Goal: Task Accomplishment & Management: Complete application form

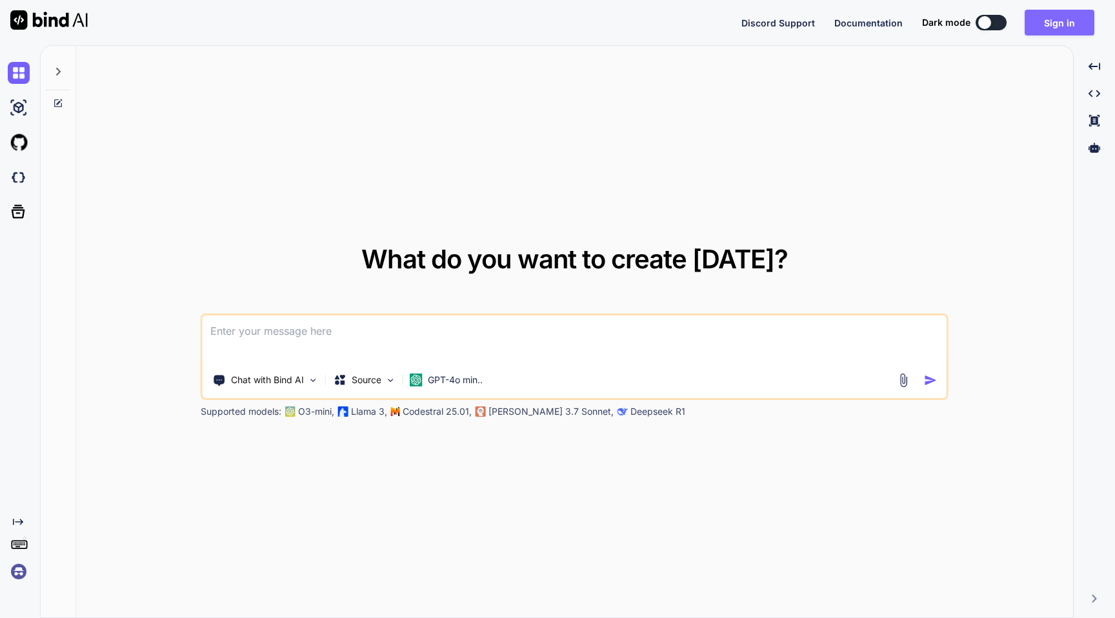
click at [1074, 23] on button "Sign in" at bounding box center [1060, 23] width 70 height 26
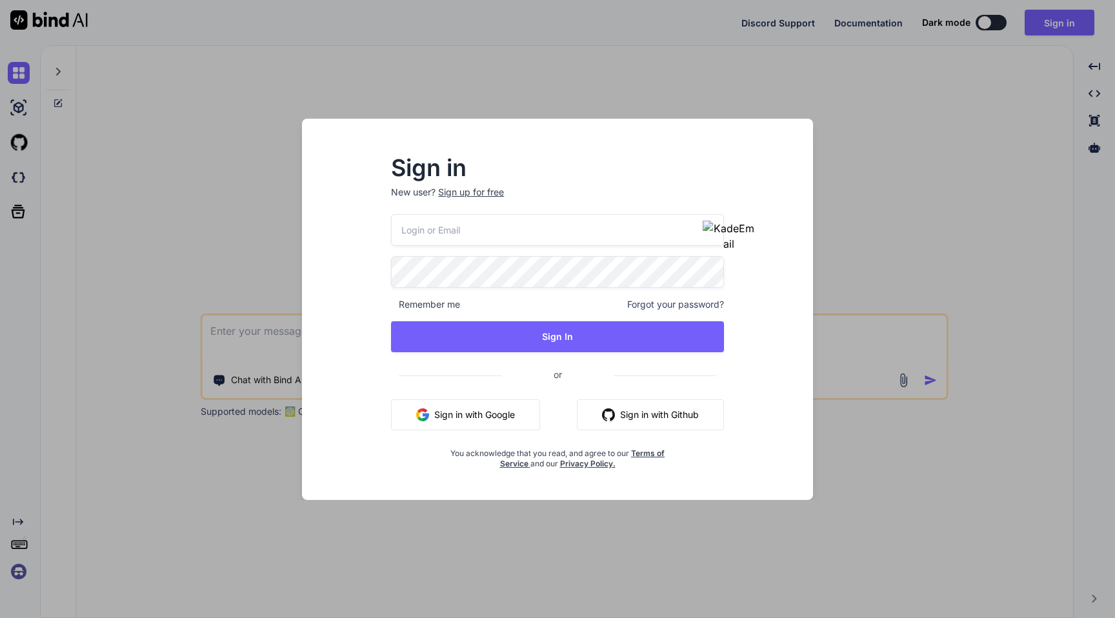
click at [480, 188] on div "Sign up for free" at bounding box center [471, 192] width 66 height 13
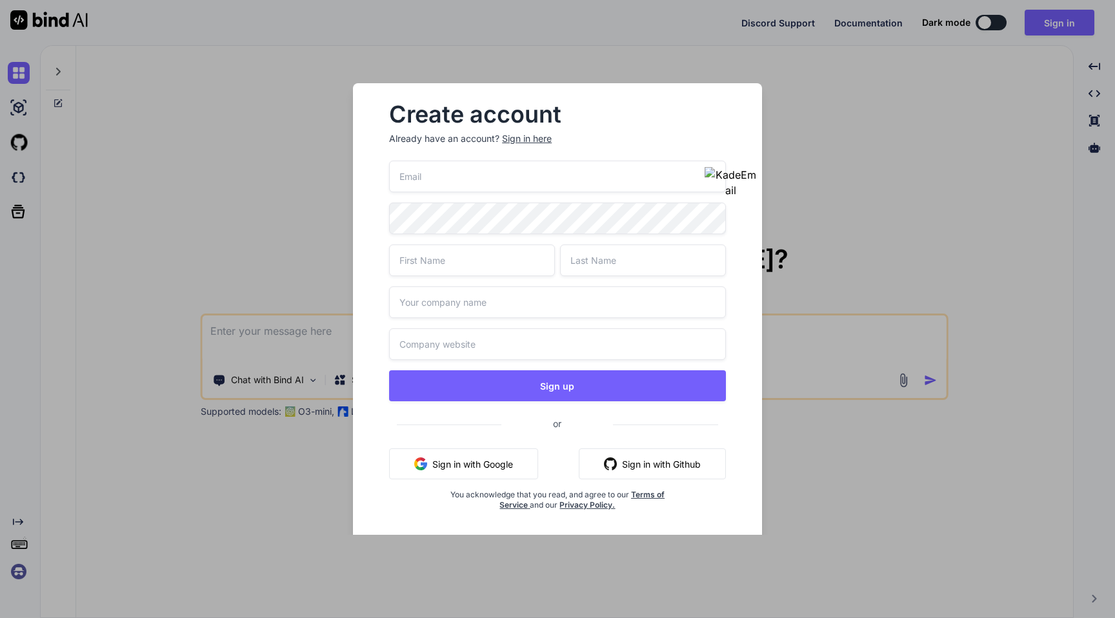
click at [715, 176] on img "button" at bounding box center [731, 182] width 52 height 31
type input "[EMAIL_ADDRESS][DOMAIN_NAME]"
click at [459, 258] on input "text" at bounding box center [472, 261] width 166 height 32
paste input "getbind"
type input "getbind"
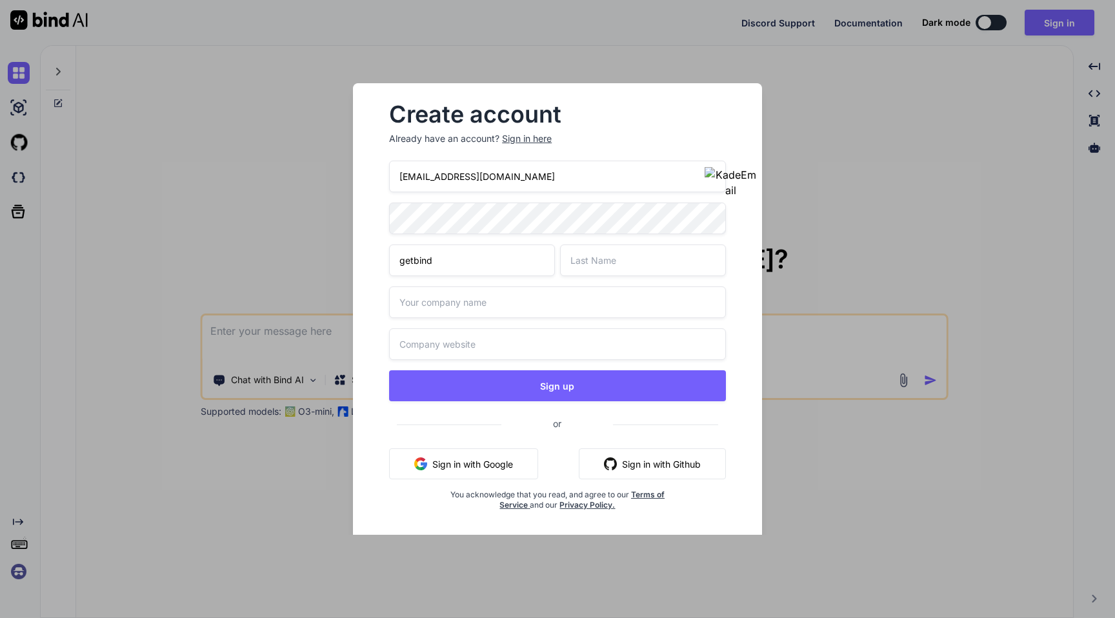
click at [611, 261] on input "text" at bounding box center [643, 261] width 166 height 32
paste input "getbind"
type input "getbind"
click at [482, 298] on input "text" at bounding box center [557, 302] width 337 height 32
paste input "getbind"
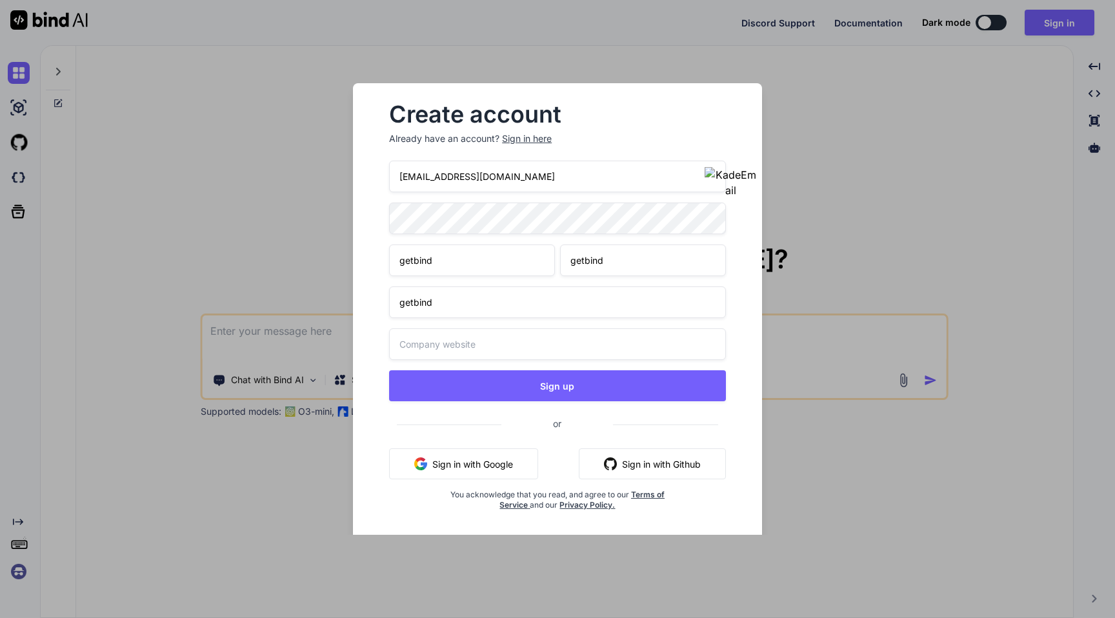
type input "getbind"
click at [481, 335] on input "text" at bounding box center [557, 344] width 337 height 32
paste input "getbind"
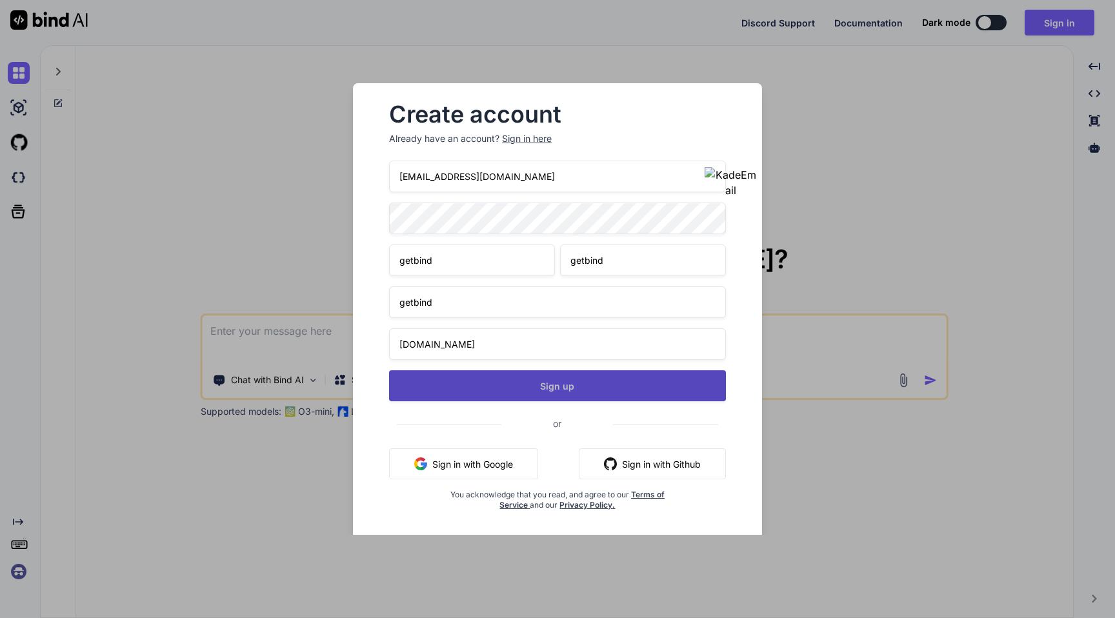
type input "getbind.com"
click at [610, 387] on button "Sign up" at bounding box center [557, 385] width 337 height 31
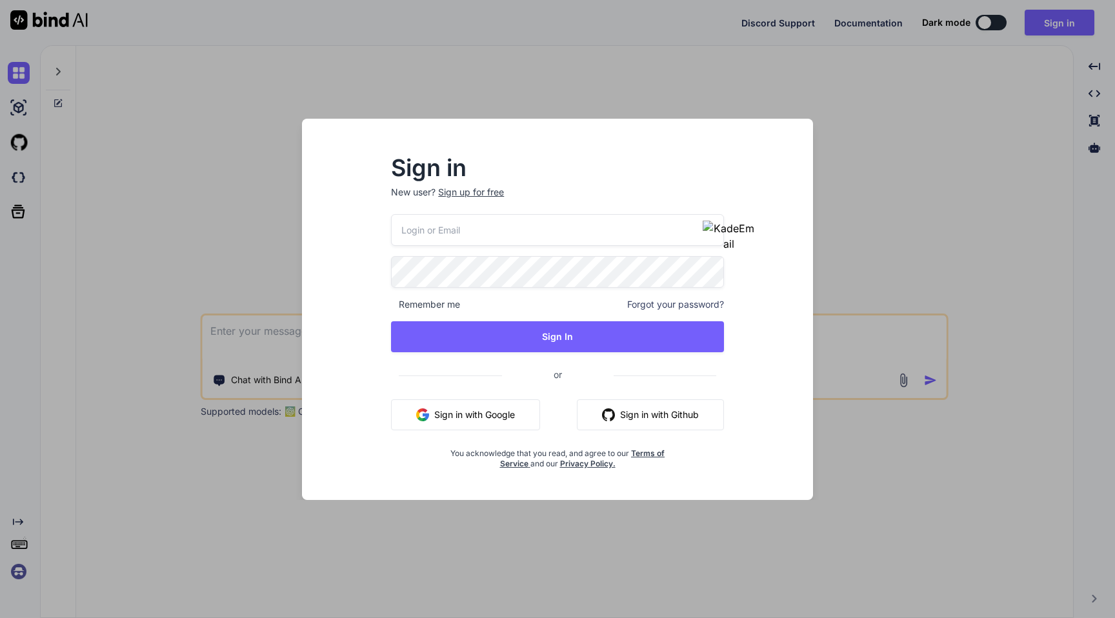
click at [570, 245] on input "email" at bounding box center [557, 230] width 333 height 32
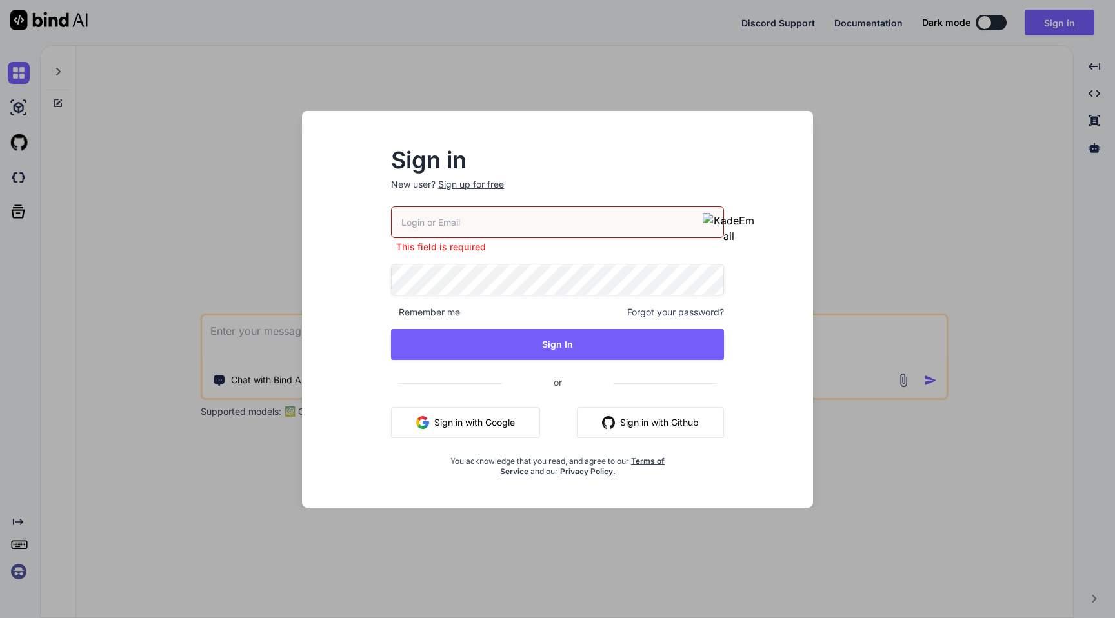
paste input "[EMAIL_ADDRESS][DOMAIN_NAME]"
type input "getbind.cp751@chillcatch.org"
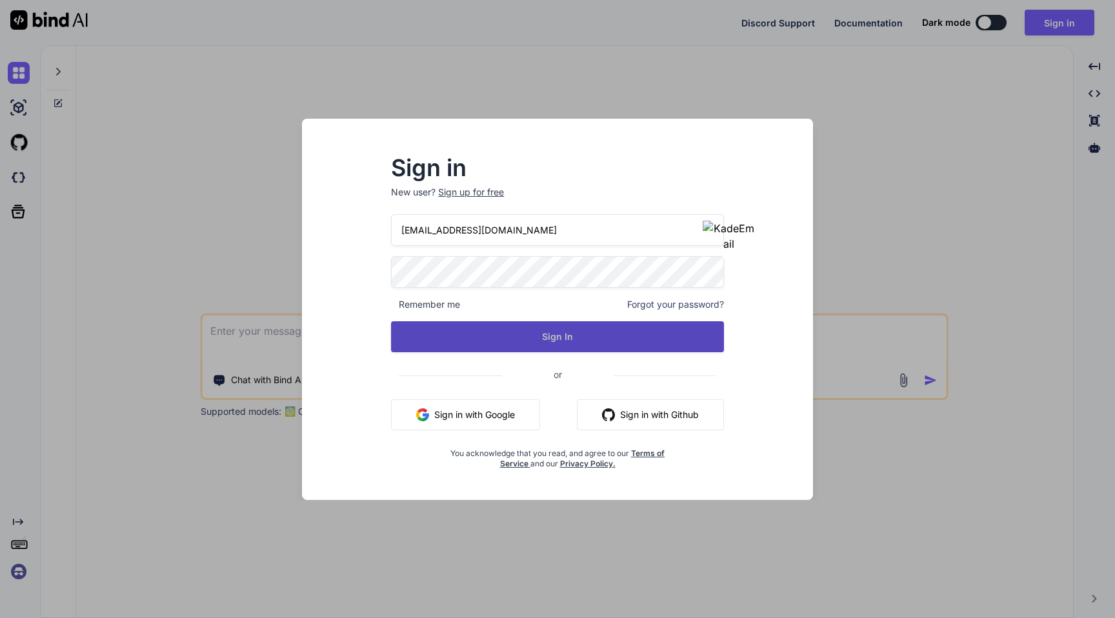
click at [541, 341] on button "Sign In" at bounding box center [557, 336] width 333 height 31
click at [489, 340] on button "Sign In" at bounding box center [557, 336] width 333 height 31
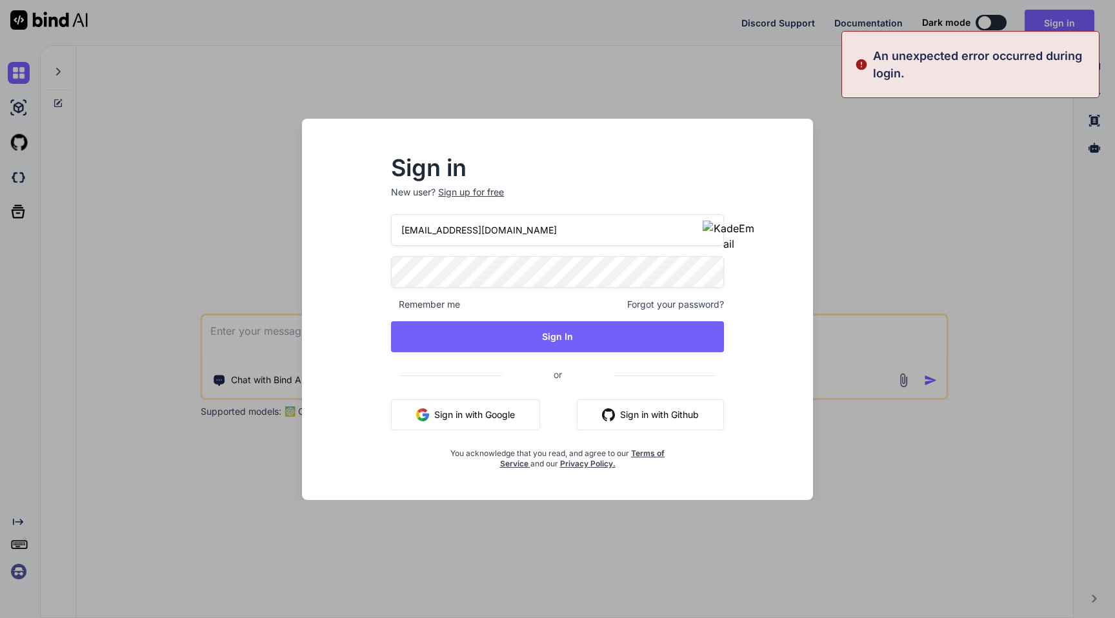
click at [559, 227] on input "getbind.cp751@chillcatch.org" at bounding box center [557, 230] width 333 height 32
click at [653, 303] on span "Forgot your password?" at bounding box center [675, 304] width 97 height 13
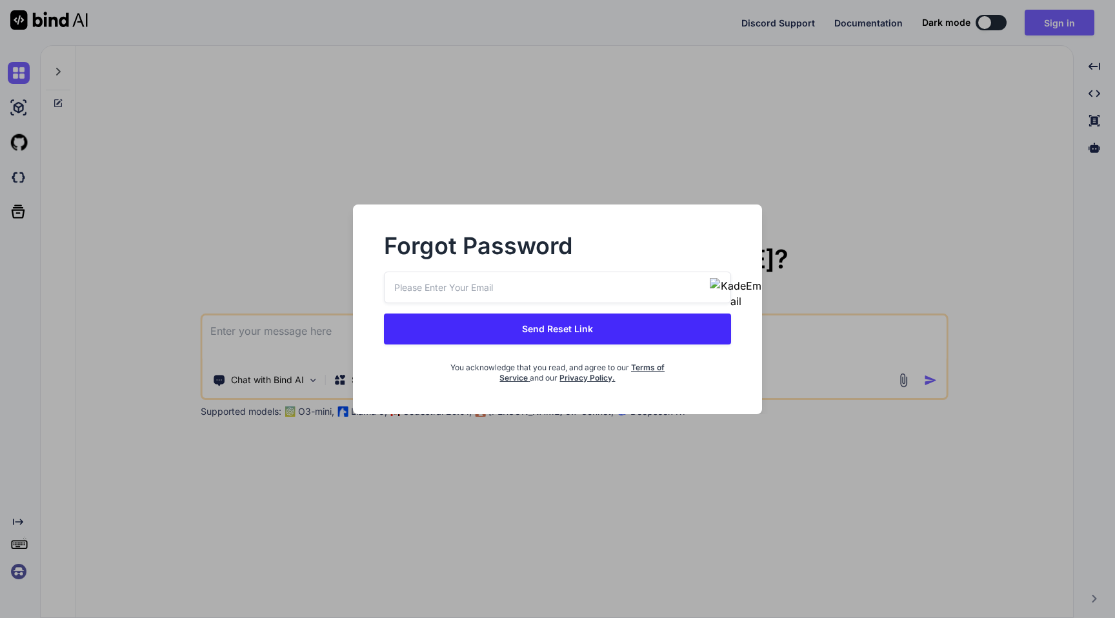
click at [492, 284] on input "email" at bounding box center [557, 288] width 347 height 32
paste input "getbind.cp751@chillcatch.org"
type input "getbind.cp751@chillcatch.org"
click at [455, 330] on button "Send Reset Link" at bounding box center [557, 329] width 347 height 31
click at [562, 330] on button "Send Reset Link" at bounding box center [557, 329] width 347 height 31
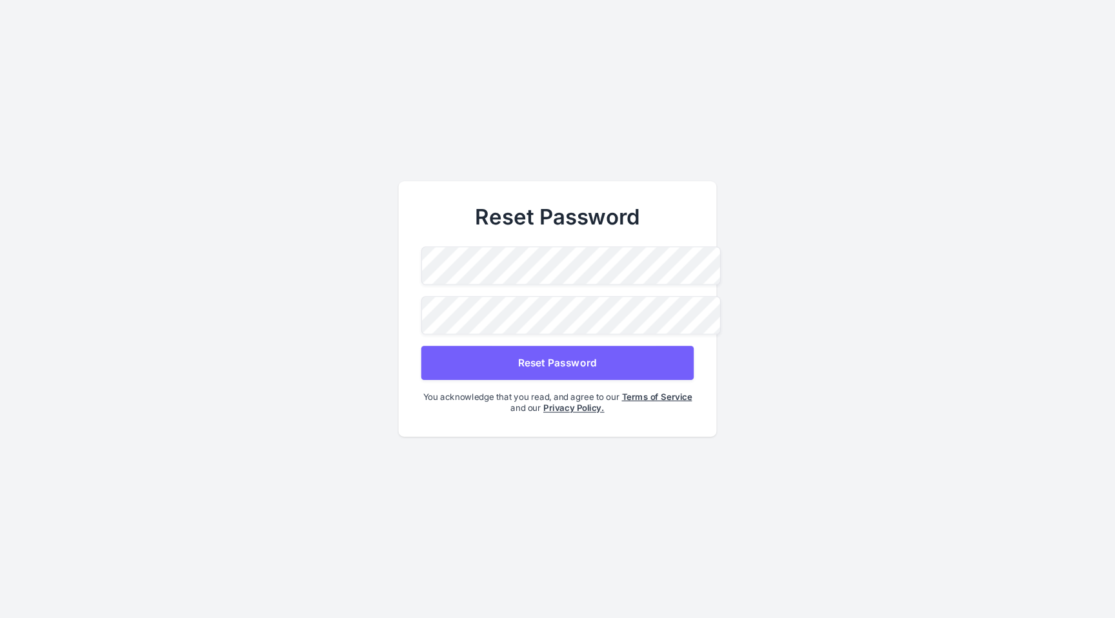
click at [510, 346] on button "Reset Password" at bounding box center [557, 363] width 272 height 34
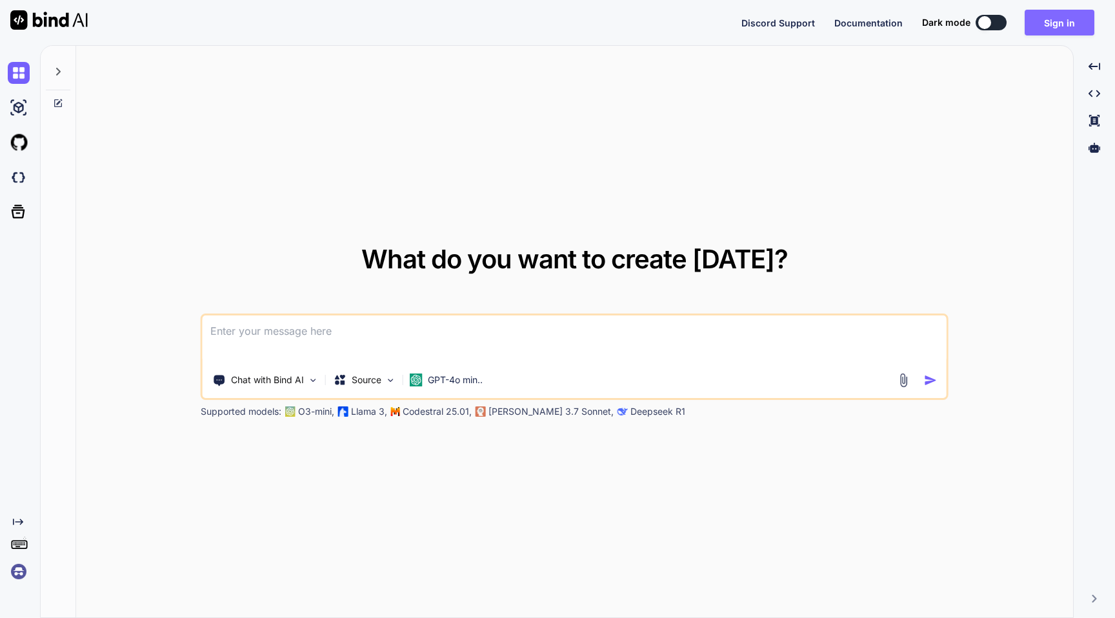
click at [1056, 21] on button "Sign in" at bounding box center [1060, 23] width 70 height 26
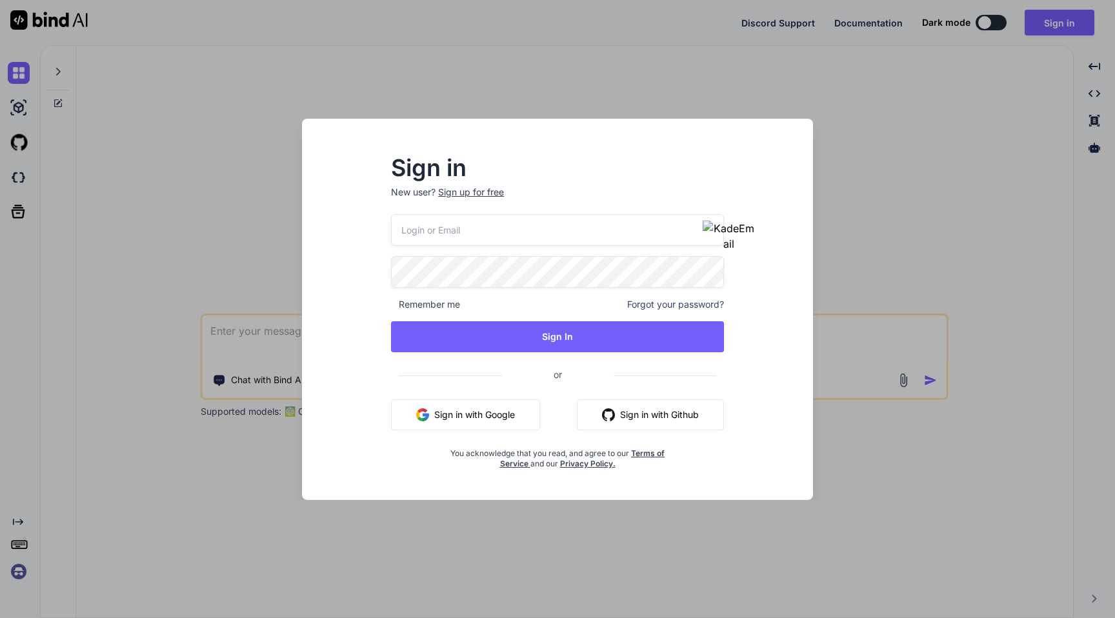
click at [517, 235] on input "email" at bounding box center [557, 230] width 333 height 32
paste input "[EMAIL_ADDRESS][DOMAIN_NAME]"
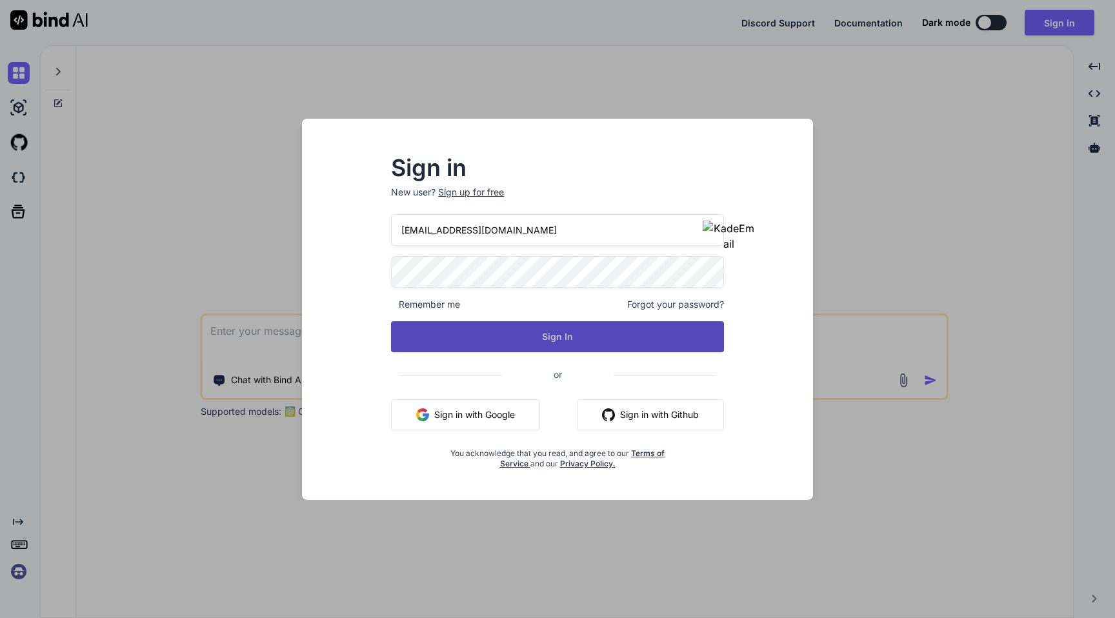
type input "[EMAIL_ADDRESS][DOMAIN_NAME]"
click at [499, 322] on button "Sign In" at bounding box center [557, 336] width 333 height 31
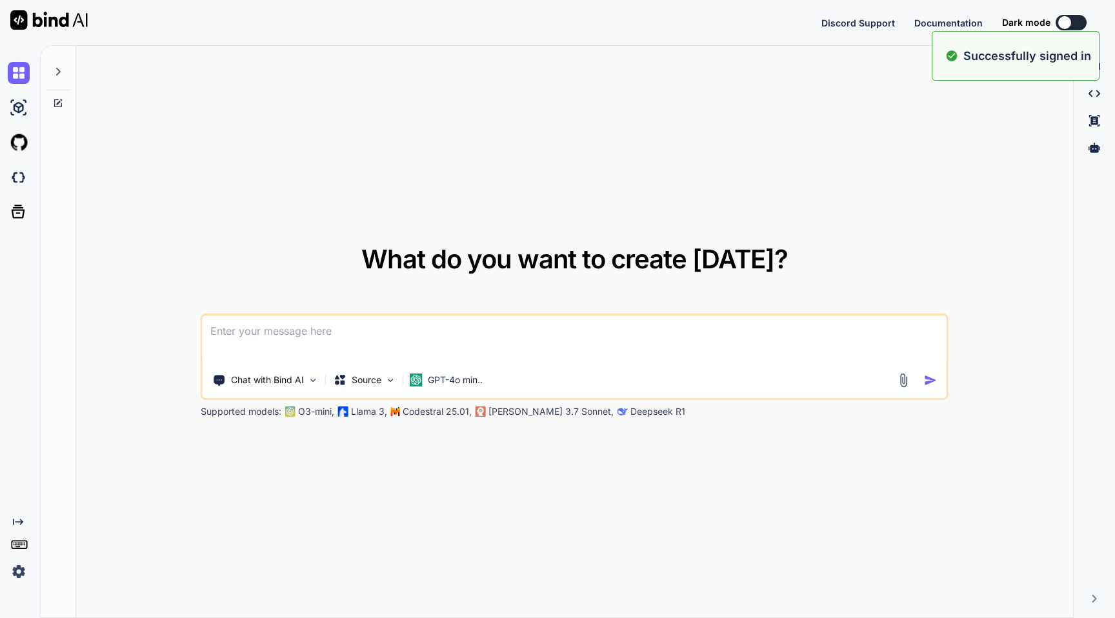
click at [17, 572] on img at bounding box center [19, 572] width 22 height 22
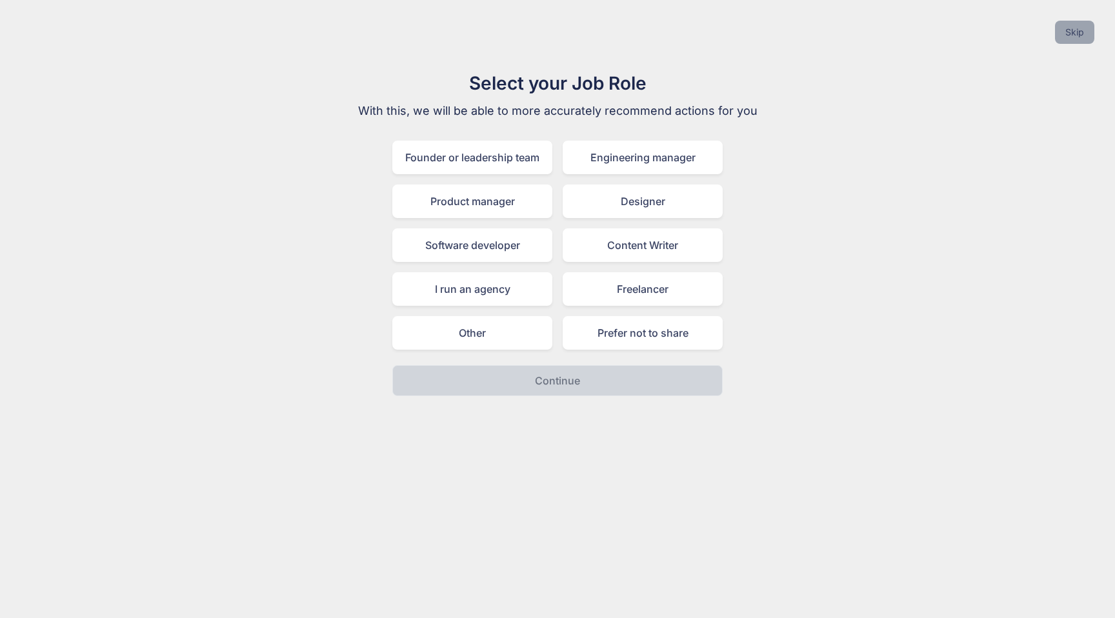
click at [1078, 33] on button "Skip" at bounding box center [1074, 32] width 39 height 23
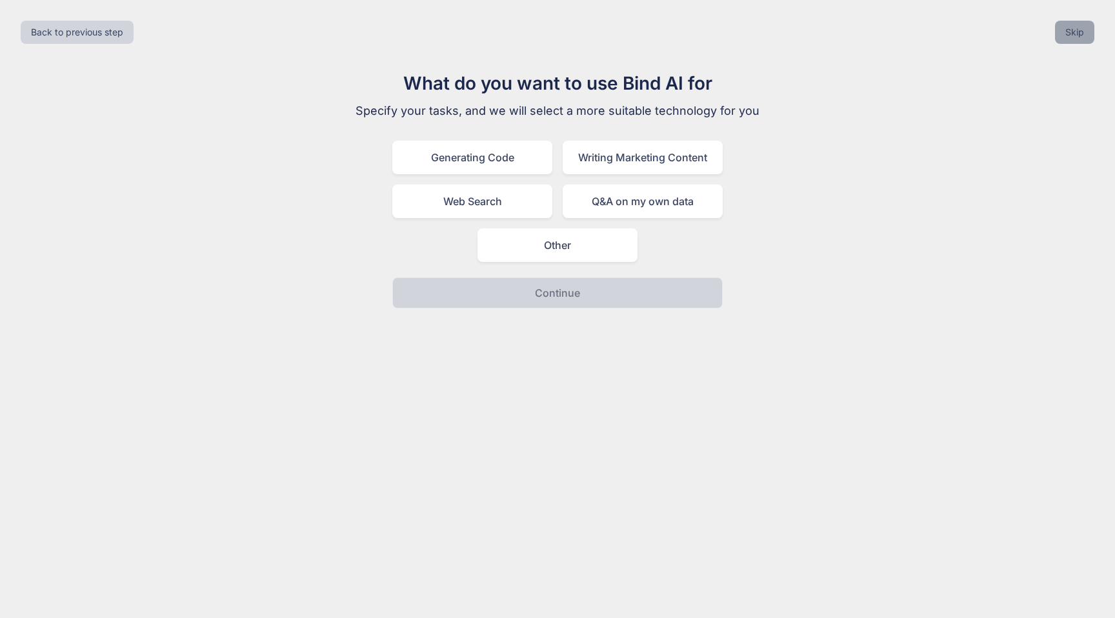
click at [1078, 33] on button "Skip" at bounding box center [1074, 32] width 39 height 23
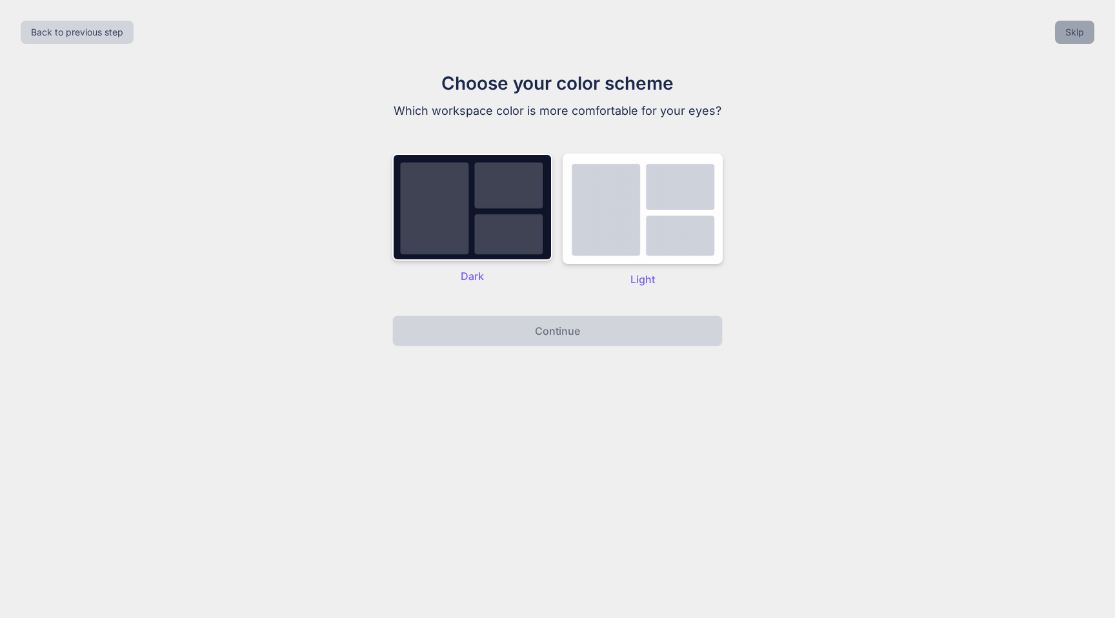
click at [1078, 33] on button "Skip" at bounding box center [1074, 32] width 39 height 23
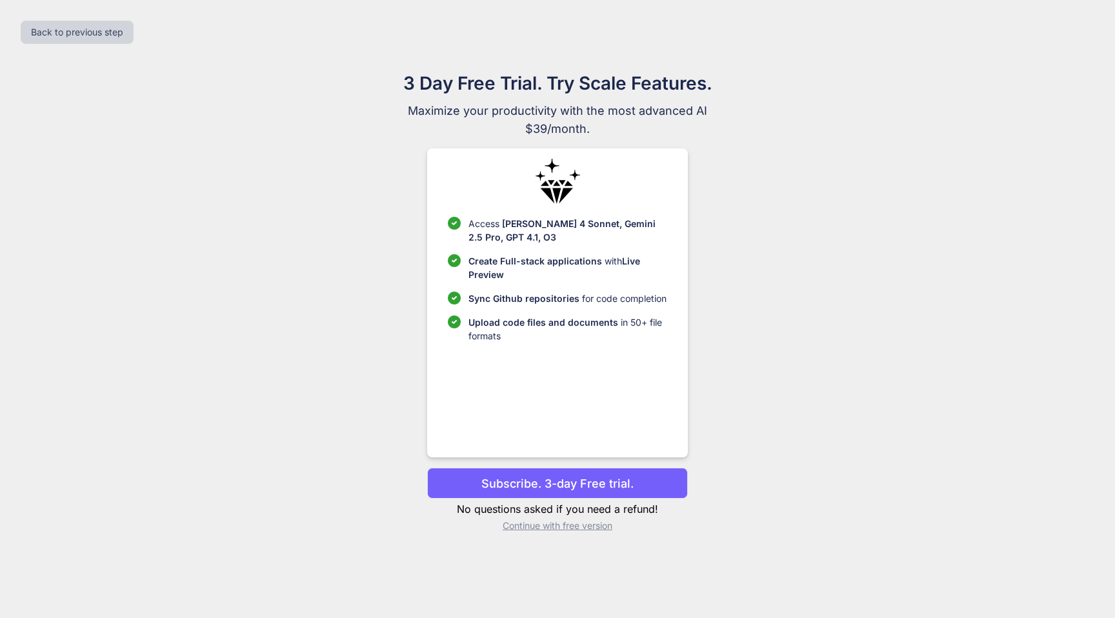
click at [562, 524] on p "Continue with free version" at bounding box center [557, 525] width 260 height 13
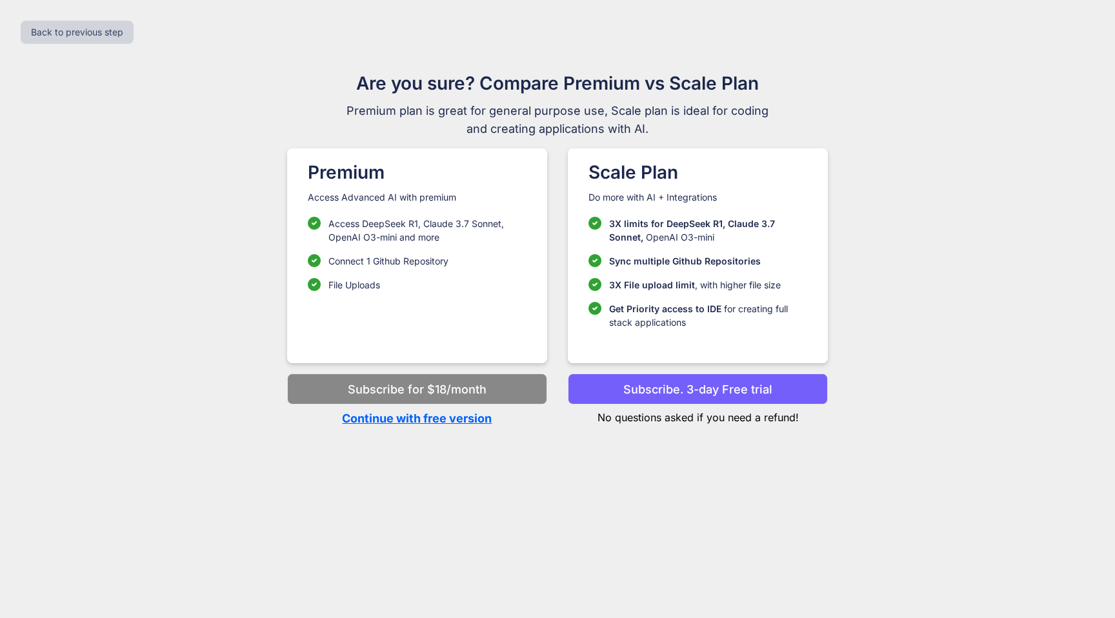
click at [428, 422] on p "Continue with free version" at bounding box center [417, 418] width 260 height 17
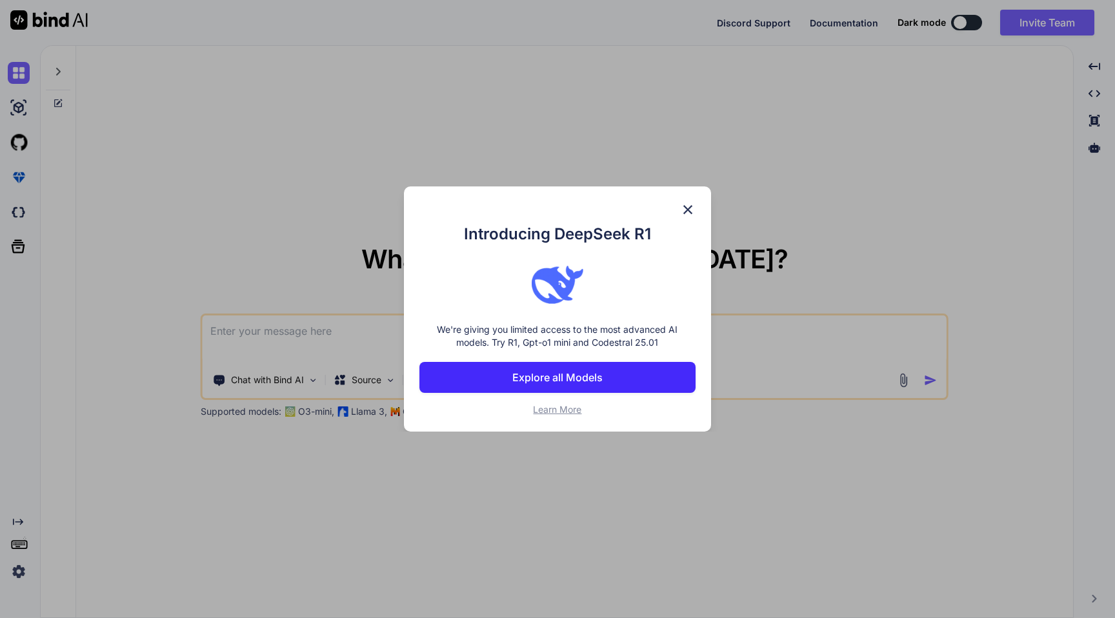
click at [689, 213] on img at bounding box center [687, 209] width 15 height 15
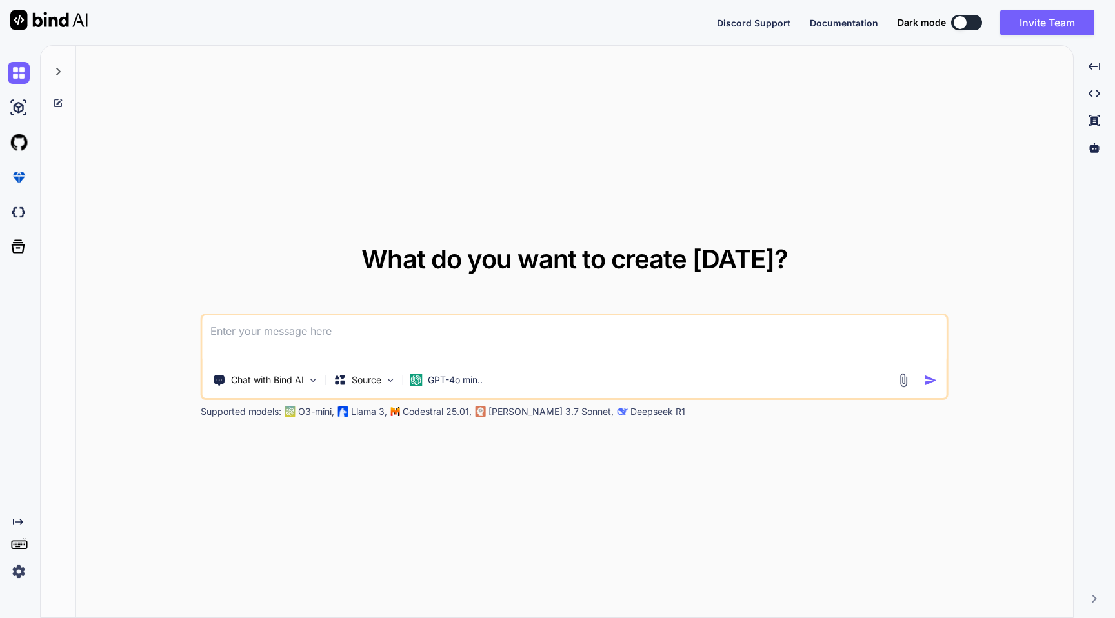
click at [17, 576] on img at bounding box center [19, 572] width 22 height 22
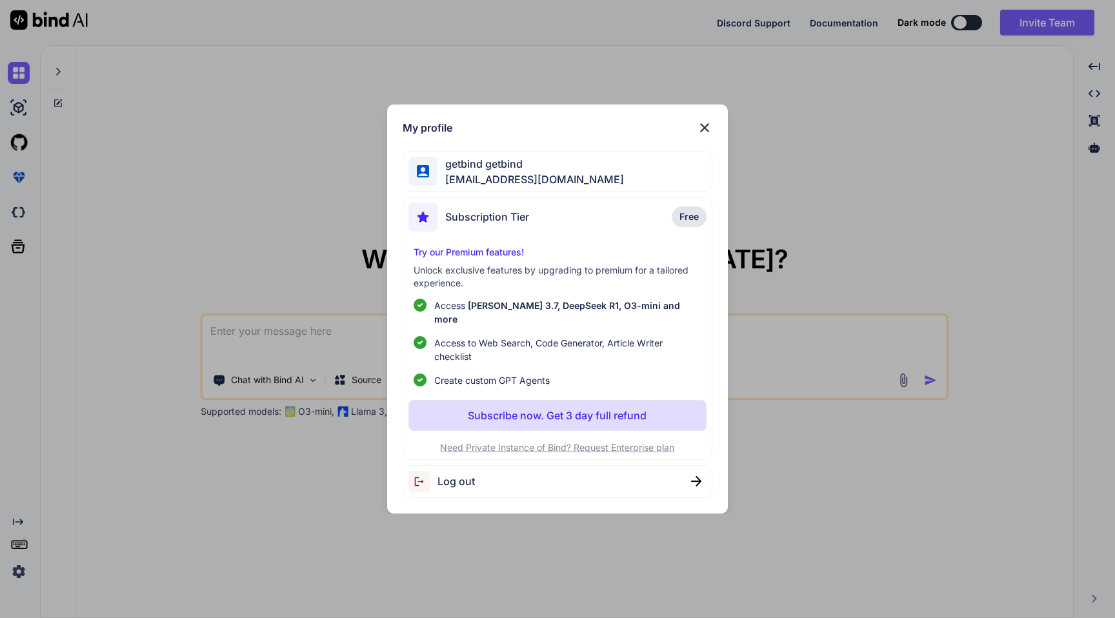
click at [711, 136] on img at bounding box center [704, 127] width 15 height 15
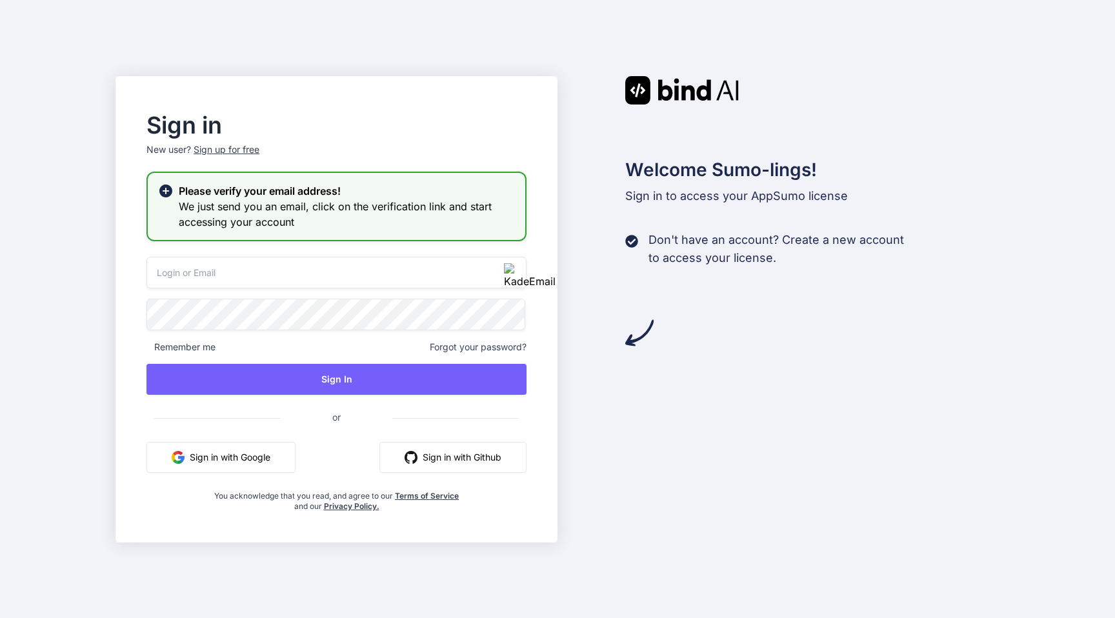
type input "[EMAIL_ADDRESS][DOMAIN_NAME]"
click at [136, 331] on div "Sign in New user? Sign up for free Please verify your email address! We just se…" at bounding box center [336, 313] width 421 height 397
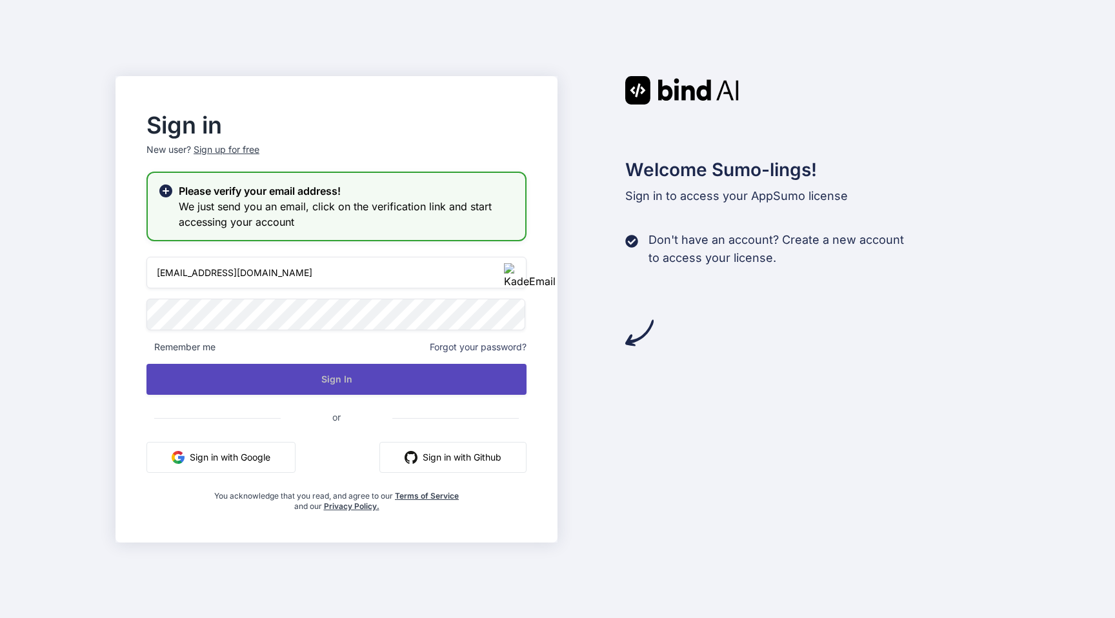
click at [317, 374] on button "Sign In" at bounding box center [336, 379] width 380 height 31
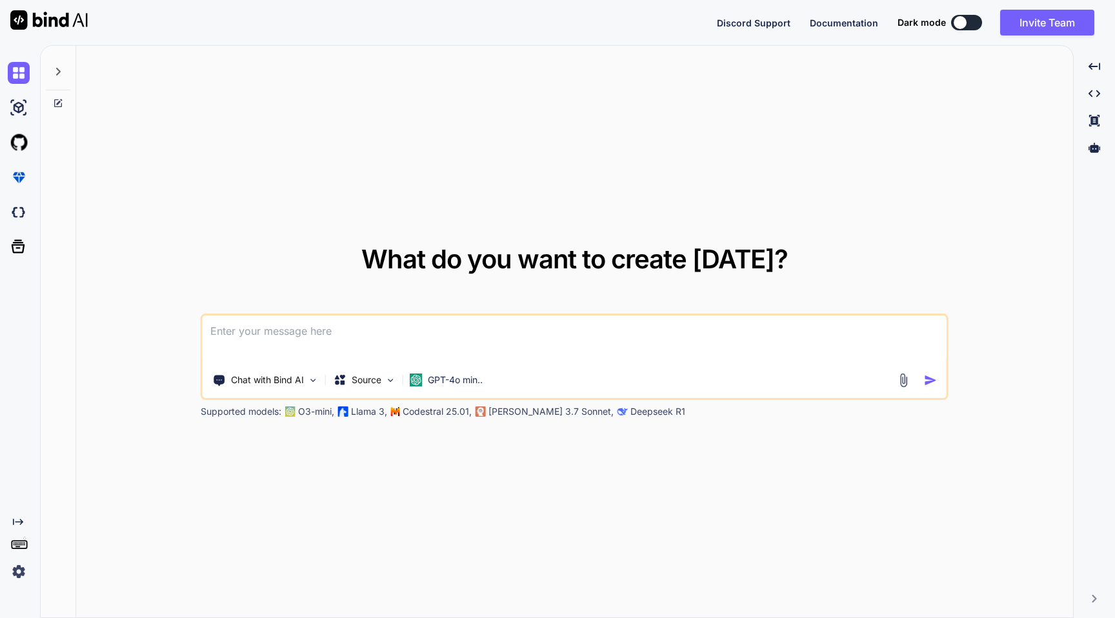
click at [18, 570] on img at bounding box center [19, 572] width 22 height 22
click at [17, 568] on img at bounding box center [19, 572] width 22 height 22
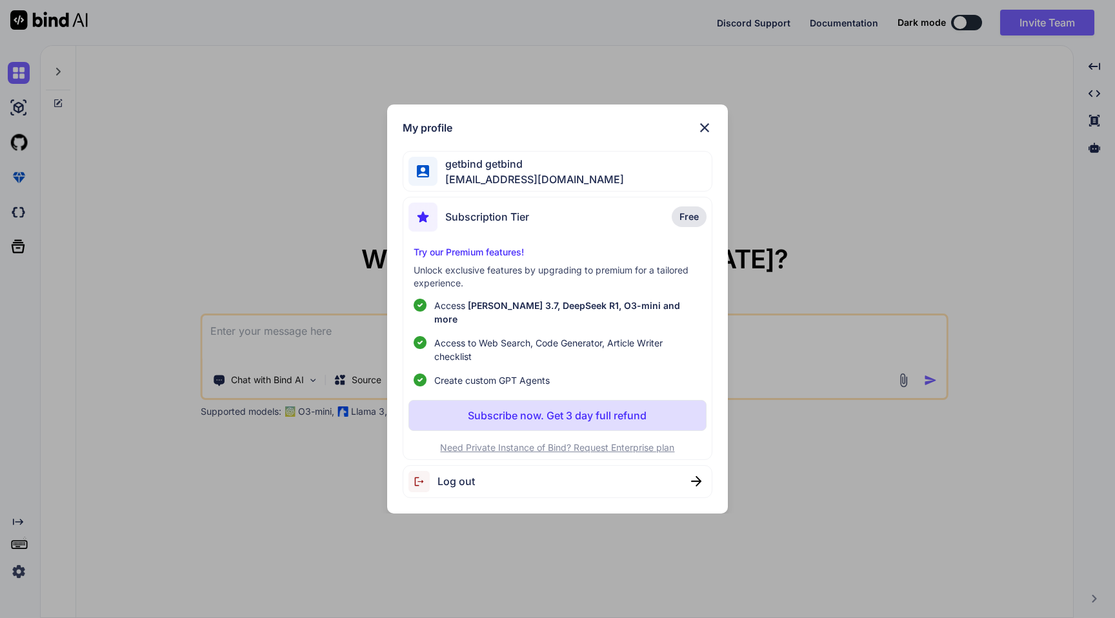
click at [709, 136] on img at bounding box center [704, 127] width 15 height 15
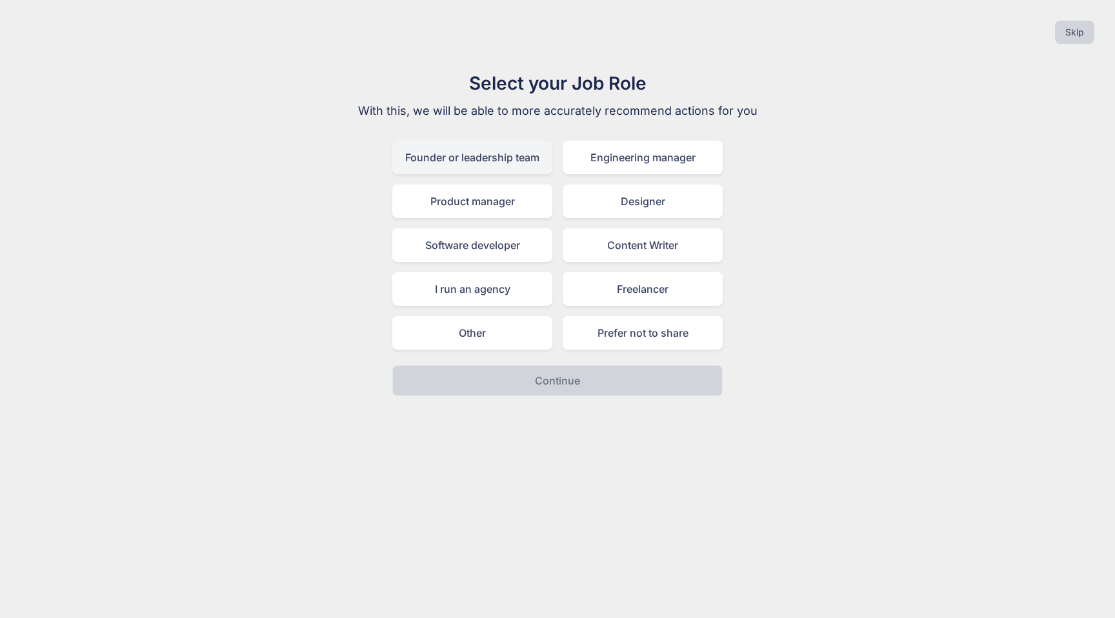
click at [457, 161] on div "Founder or leadership team" at bounding box center [472, 158] width 160 height 34
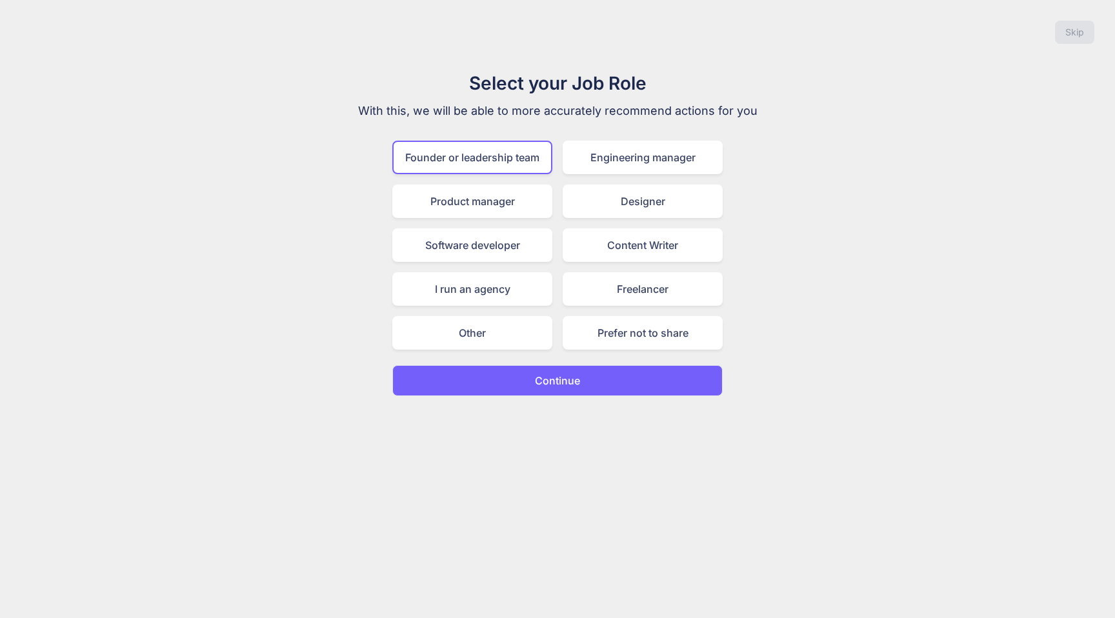
click at [599, 385] on button "Continue" at bounding box center [557, 380] width 330 height 31
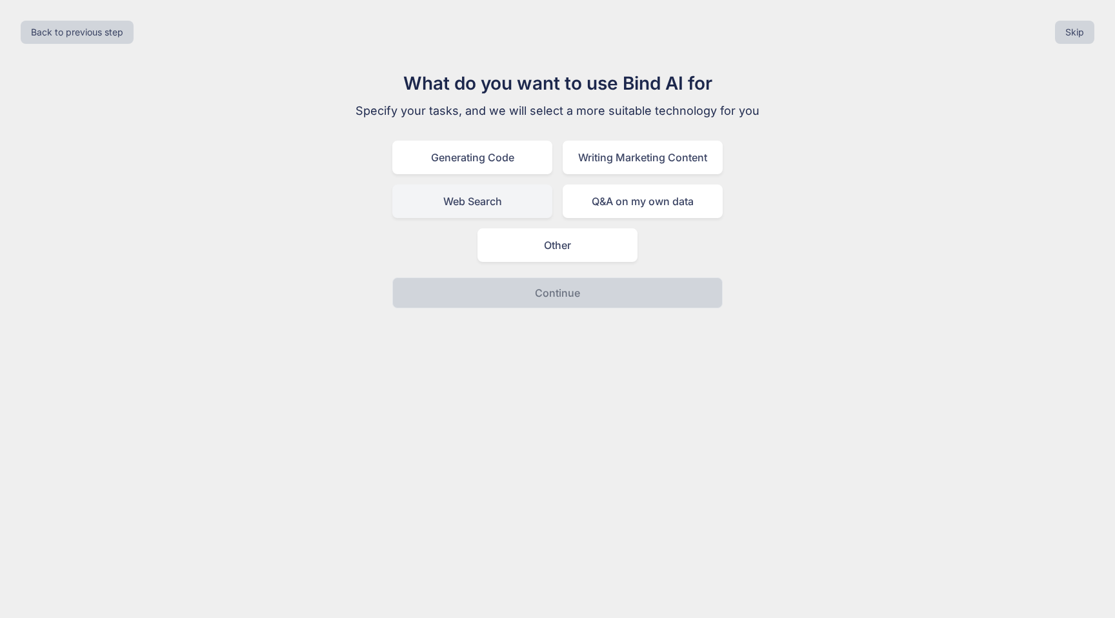
click at [488, 191] on div "Web Search" at bounding box center [472, 202] width 160 height 34
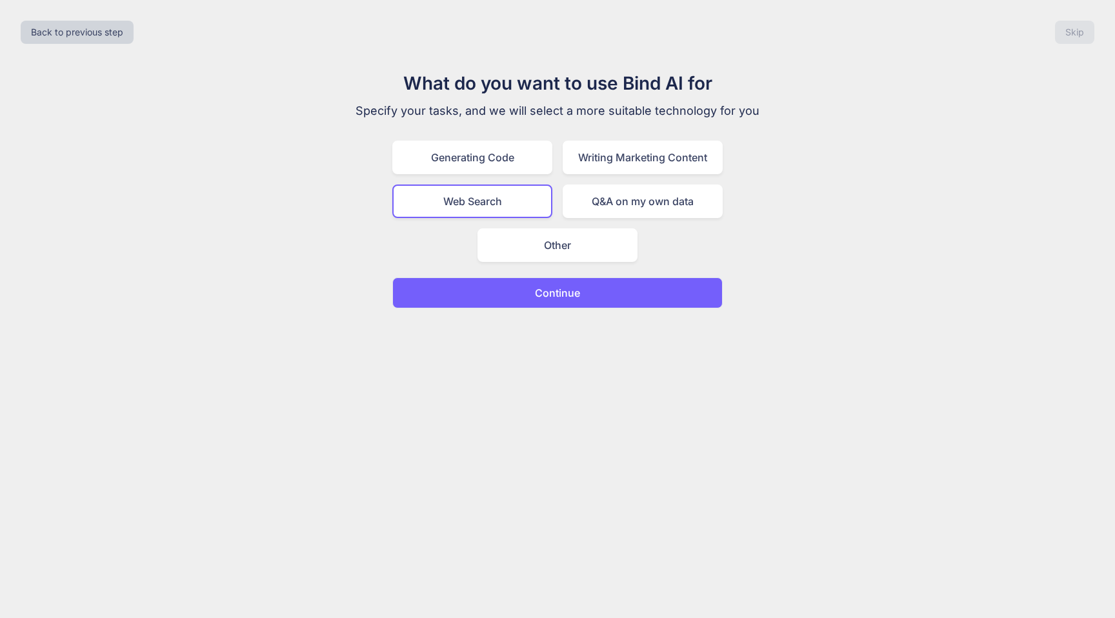
click at [545, 300] on p "Continue" at bounding box center [557, 292] width 45 height 15
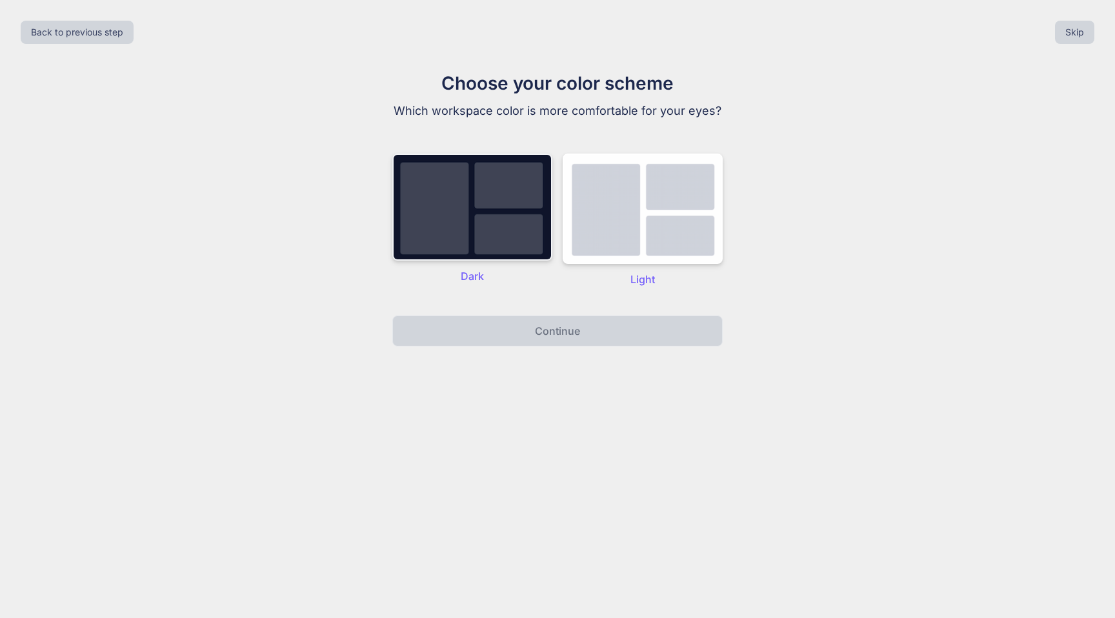
click at [509, 188] on img at bounding box center [472, 207] width 160 height 107
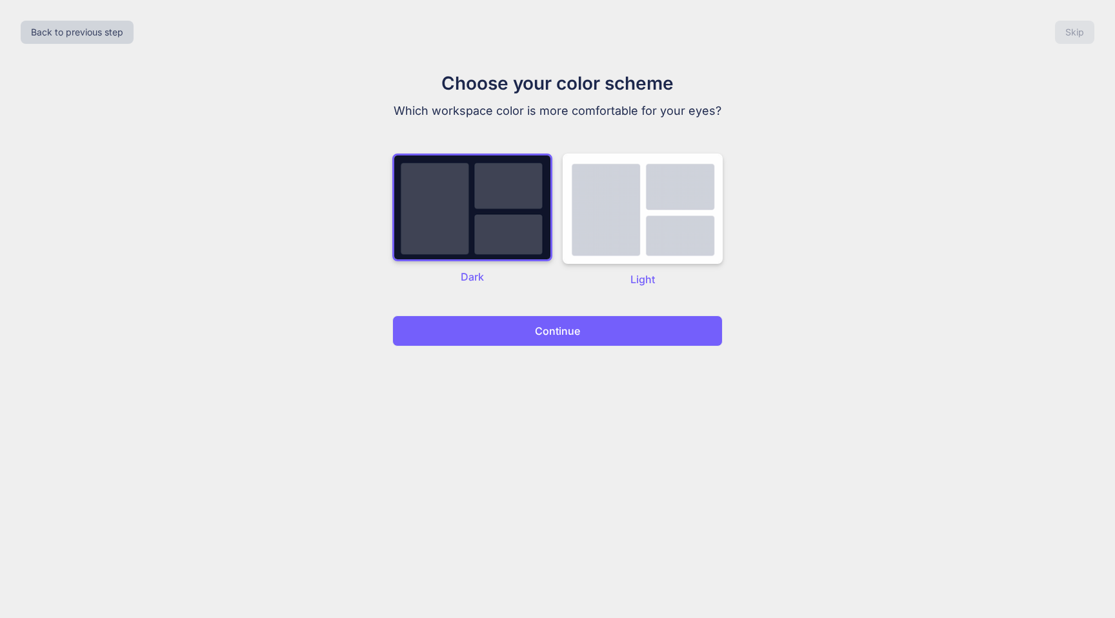
click at [527, 330] on button "Continue" at bounding box center [557, 331] width 330 height 31
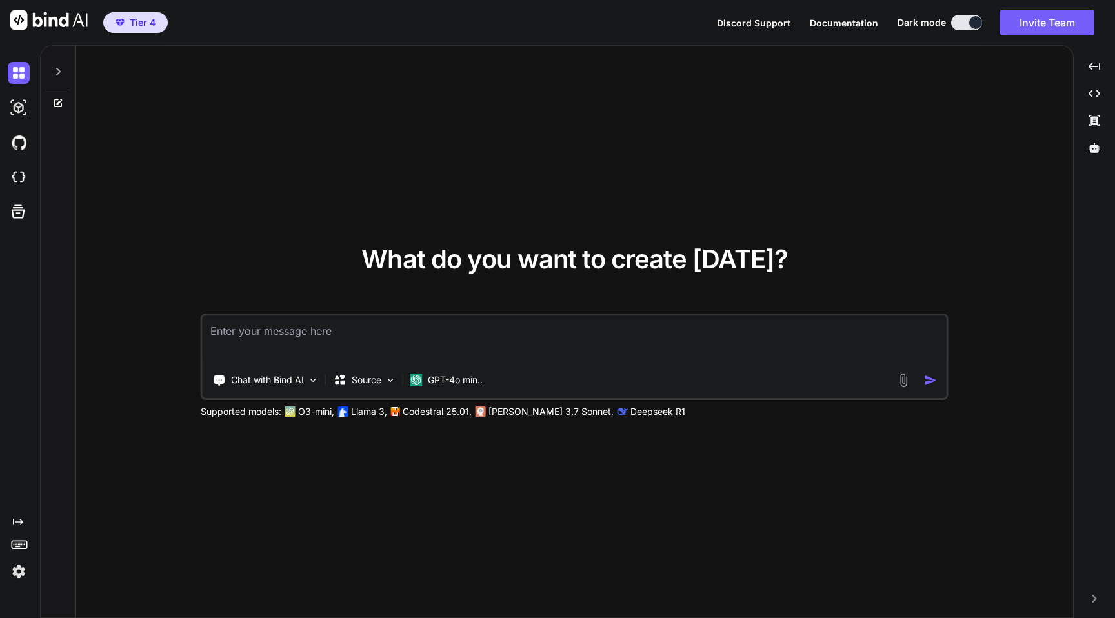
type textarea "x"
click at [18, 572] on img at bounding box center [19, 572] width 22 height 22
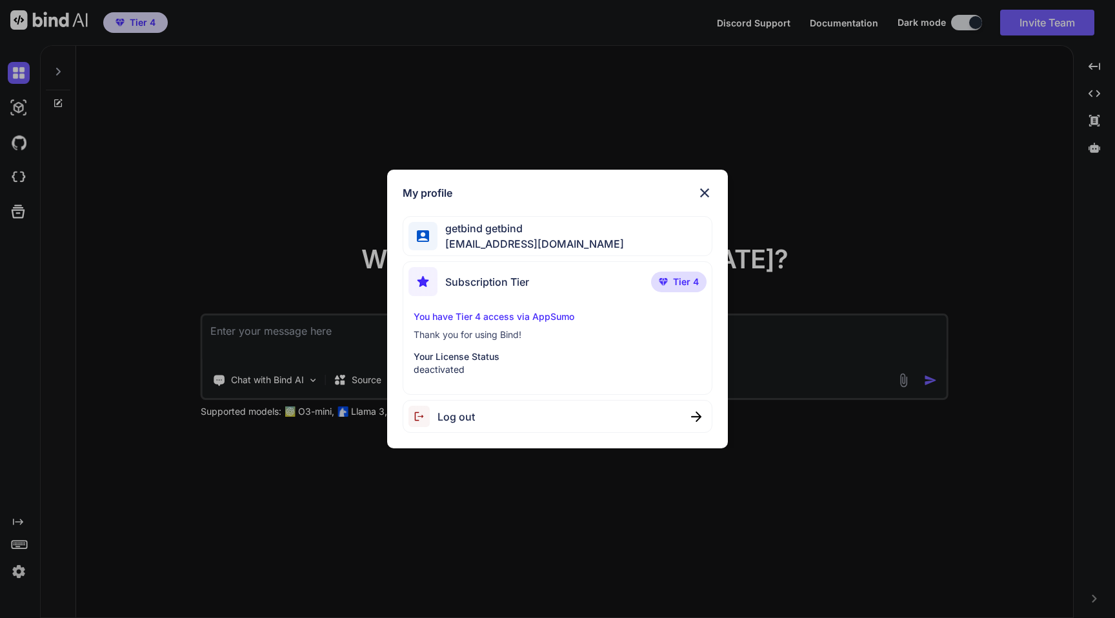
click at [245, 130] on div "My profile getbind getbind [EMAIL_ADDRESS][DOMAIN_NAME] Subscription Tier Tier …" at bounding box center [557, 309] width 1115 height 618
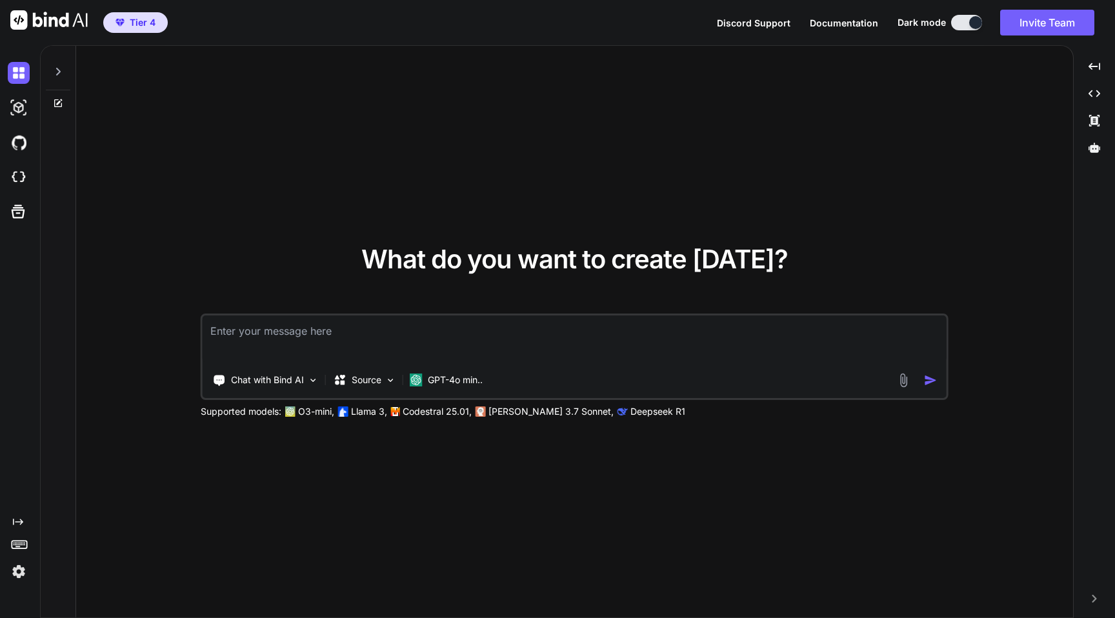
type textarea "x"
click at [19, 565] on img at bounding box center [19, 572] width 22 height 22
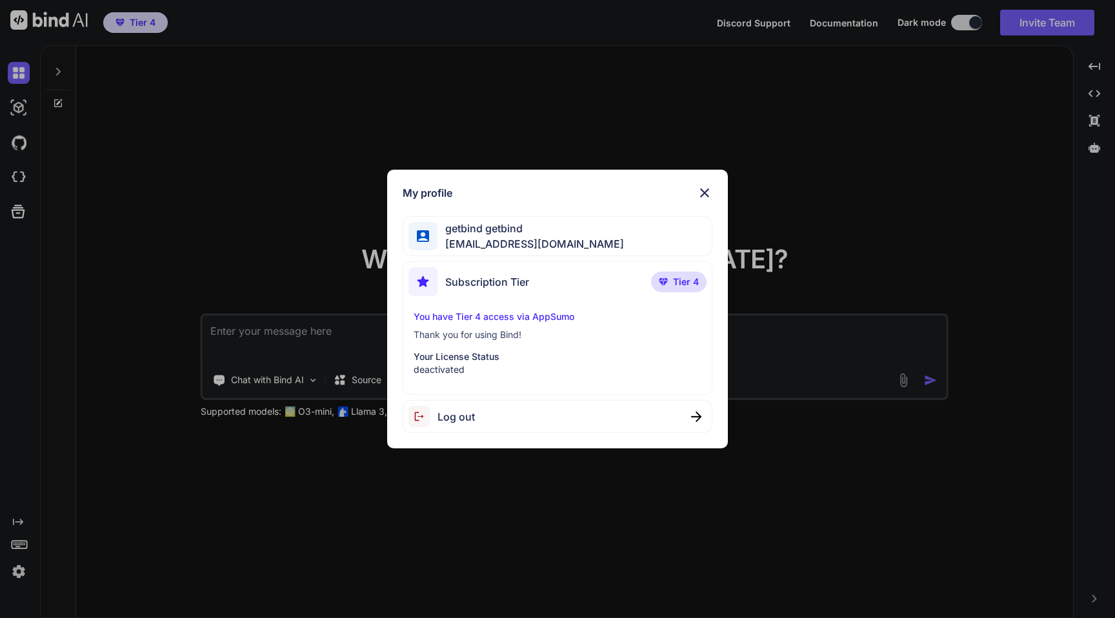
click at [330, 133] on div "My profile getbind getbind [EMAIL_ADDRESS][DOMAIN_NAME] Subscription Tier Tier …" at bounding box center [557, 309] width 1115 height 618
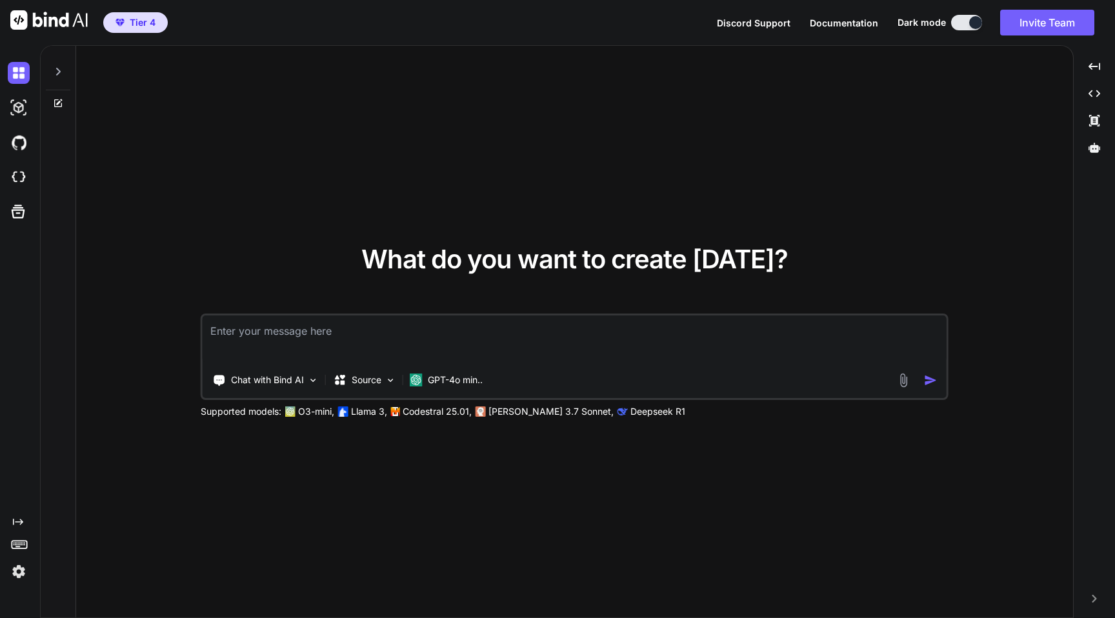
click at [19, 574] on img at bounding box center [19, 572] width 22 height 22
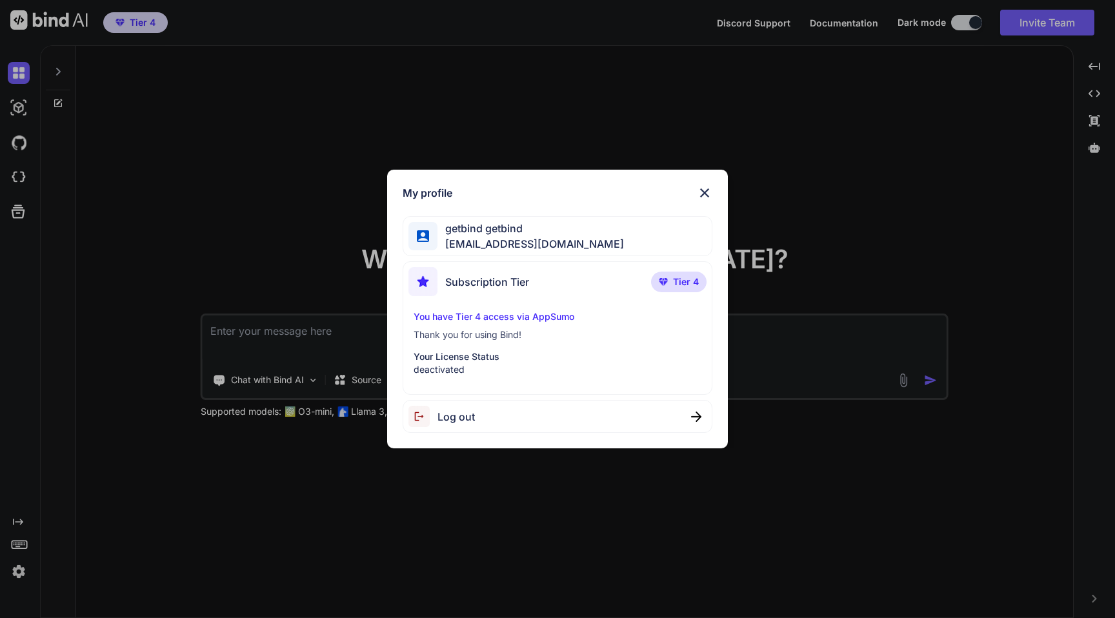
click at [467, 417] on span "Log out" at bounding box center [455, 416] width 37 height 15
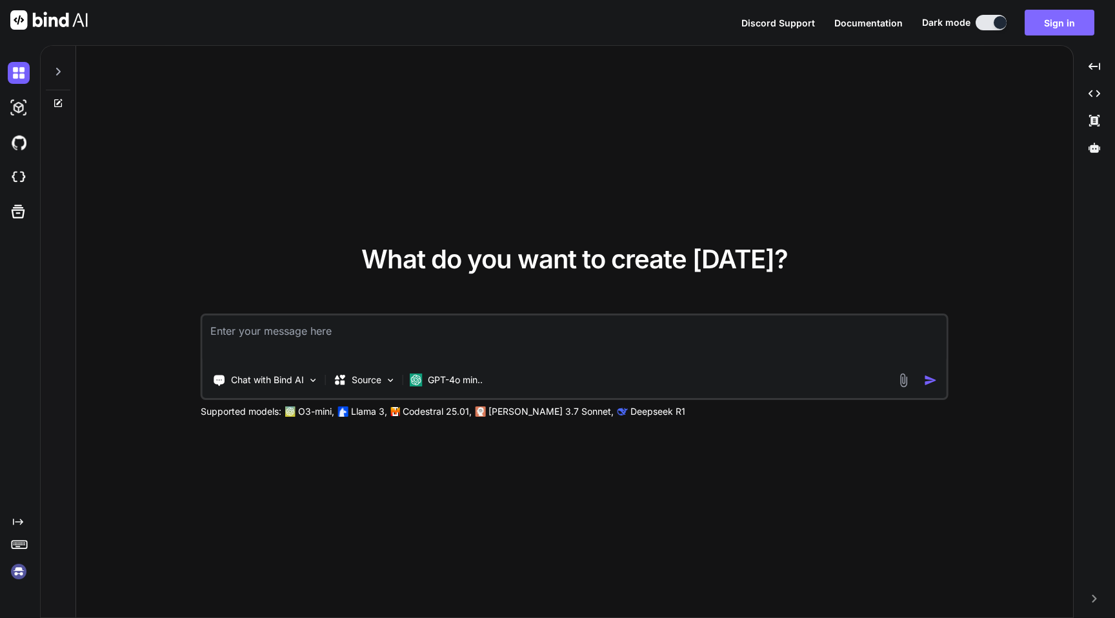
click at [1064, 22] on button "Sign in" at bounding box center [1060, 23] width 70 height 26
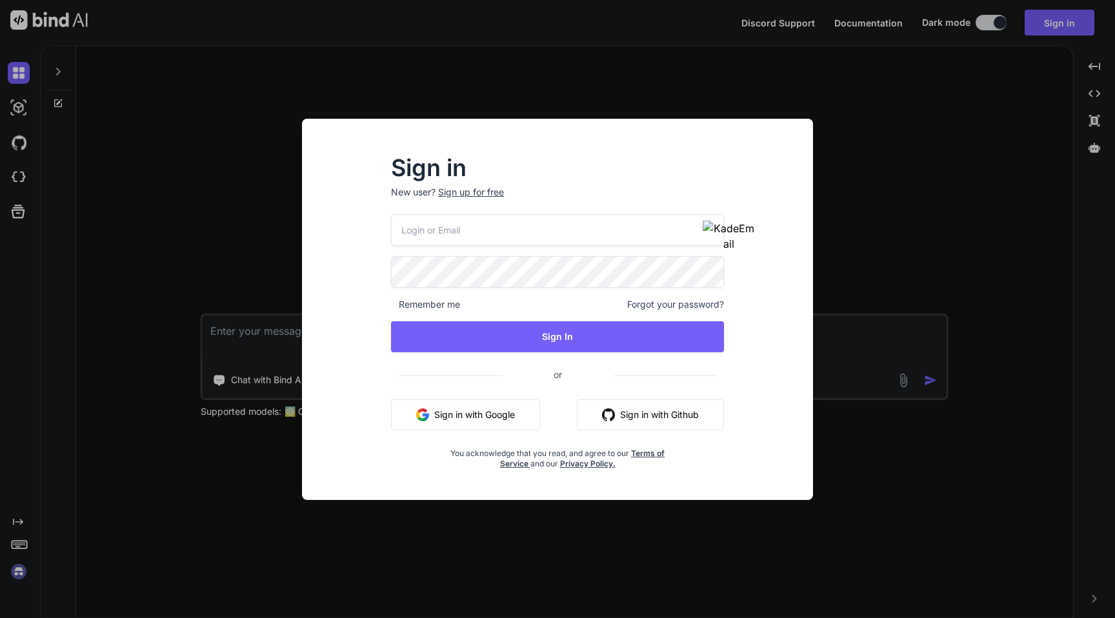
type input "[PERSON_NAME][EMAIL_ADDRESS][DOMAIN_NAME]"
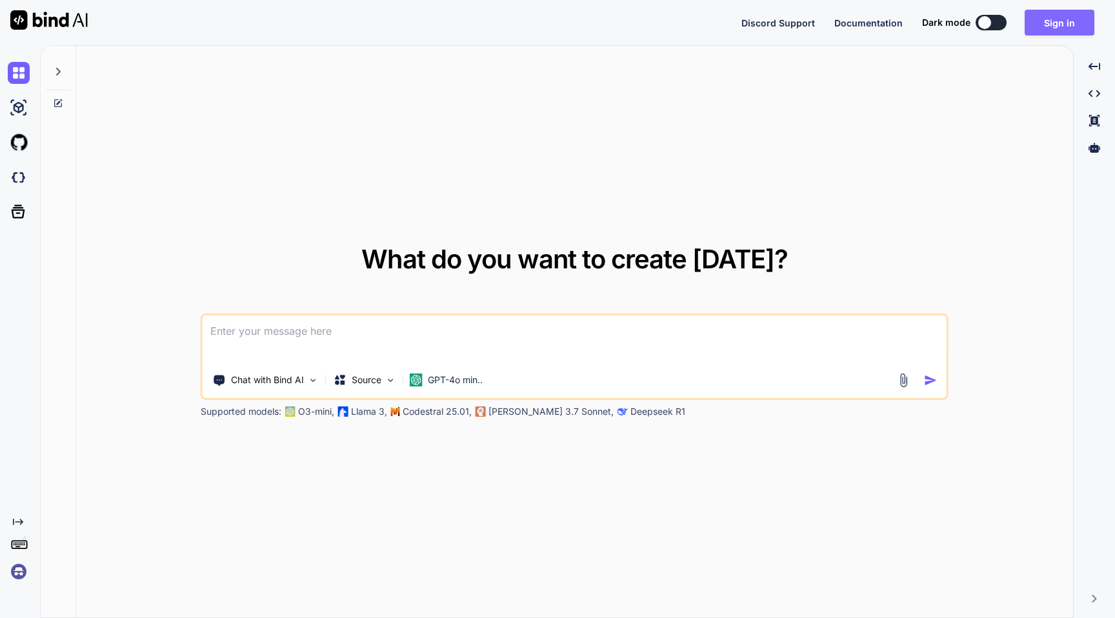
click at [1063, 21] on button "Sign in" at bounding box center [1060, 23] width 70 height 26
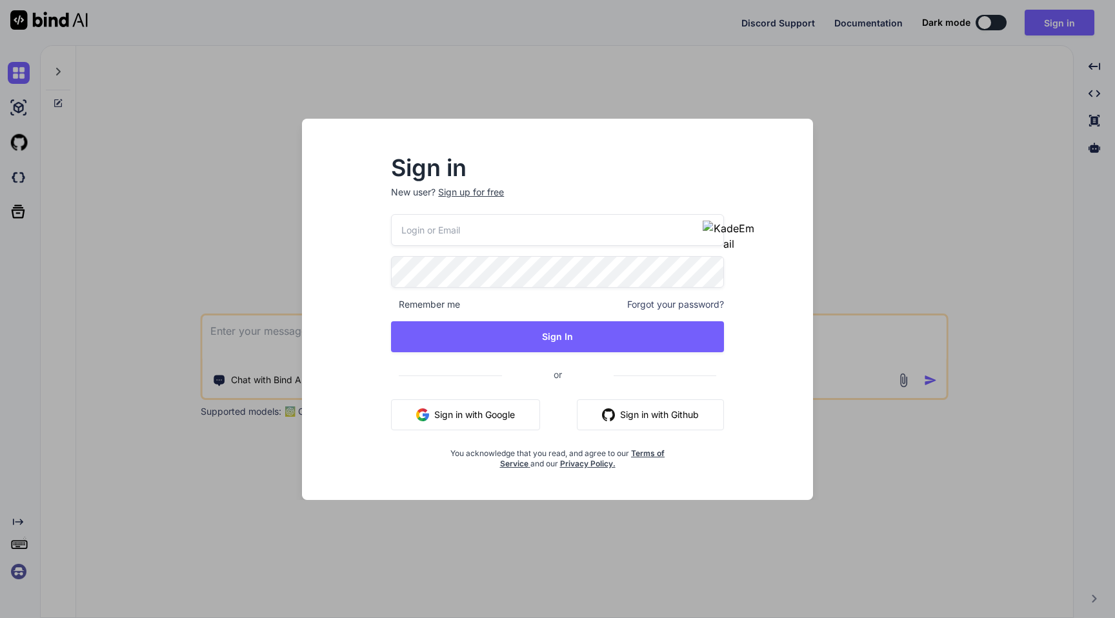
type input "[EMAIL_ADDRESS][PERSON_NAME][DOMAIN_NAME]"
click at [312, 222] on div "Sign in New user? Sign up for free [EMAIL_ADDRESS][PERSON_NAME][DOMAIN_NAME] Re…" at bounding box center [557, 321] width 490 height 358
click at [381, 315] on div "Sign in New user? Sign up for free [EMAIL_ADDRESS][PERSON_NAME][DOMAIN_NAME] Re…" at bounding box center [557, 313] width 374 height 312
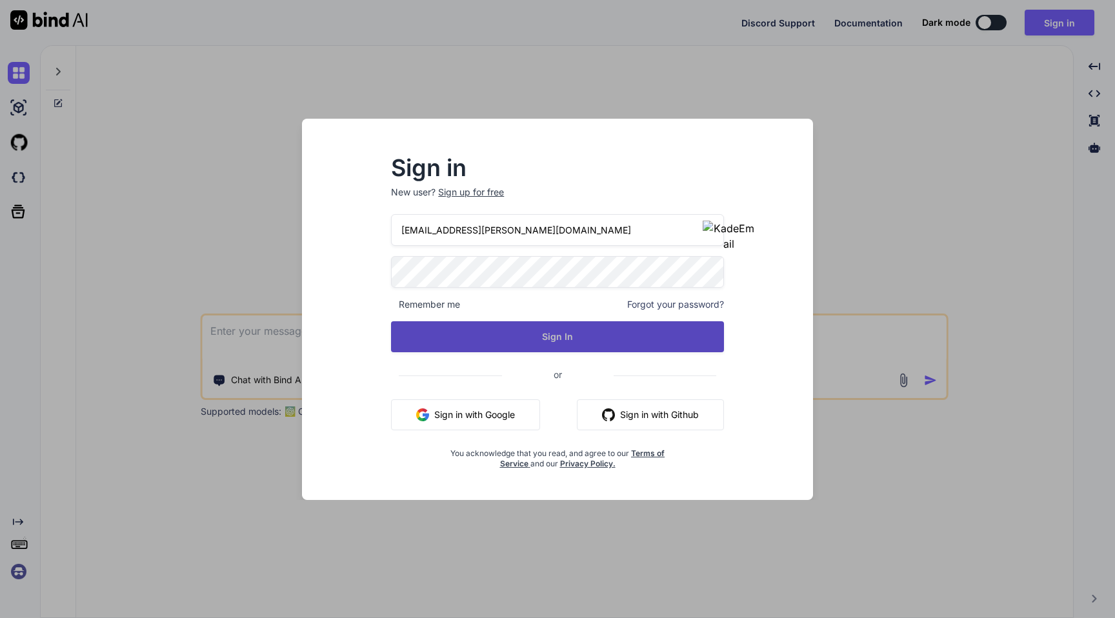
click at [576, 334] on button "Sign In" at bounding box center [557, 336] width 333 height 31
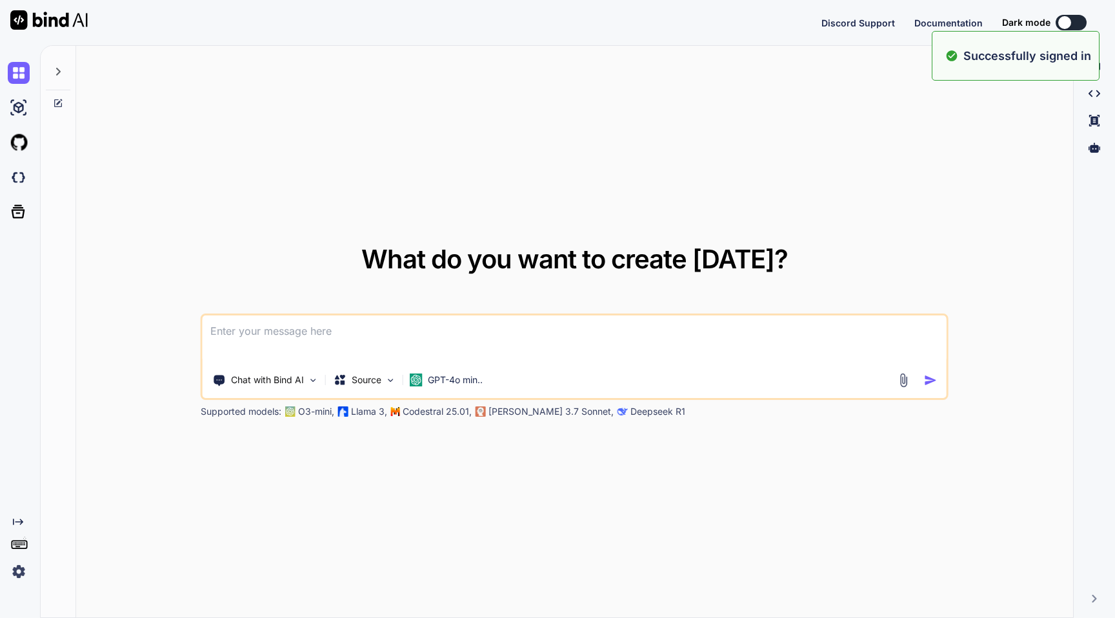
click at [26, 572] on img at bounding box center [19, 572] width 22 height 22
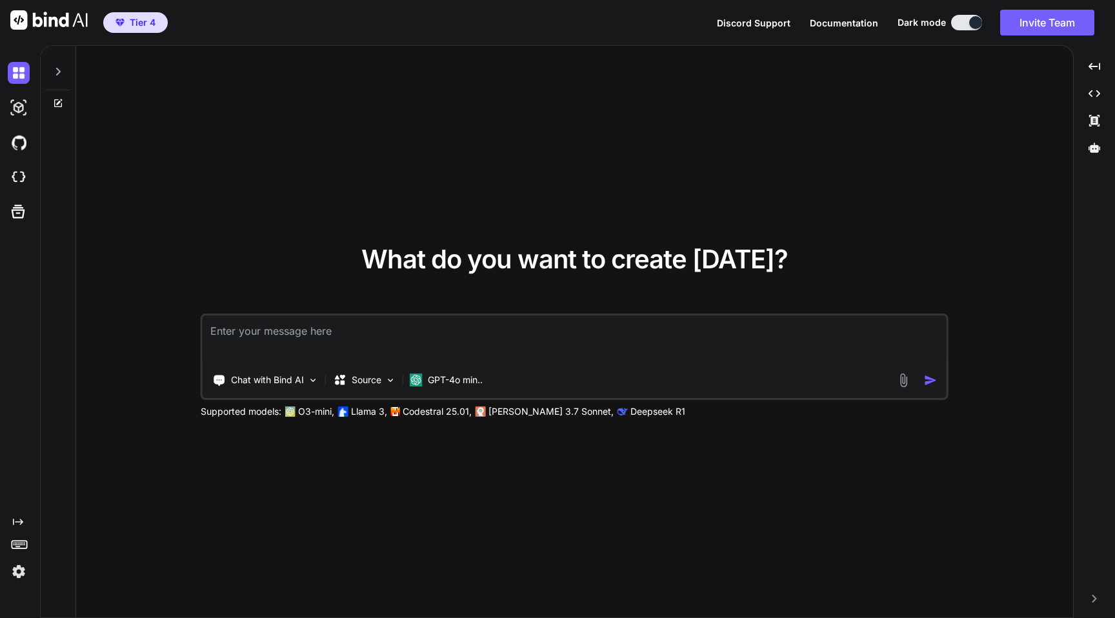
click at [16, 571] on img at bounding box center [19, 572] width 22 height 22
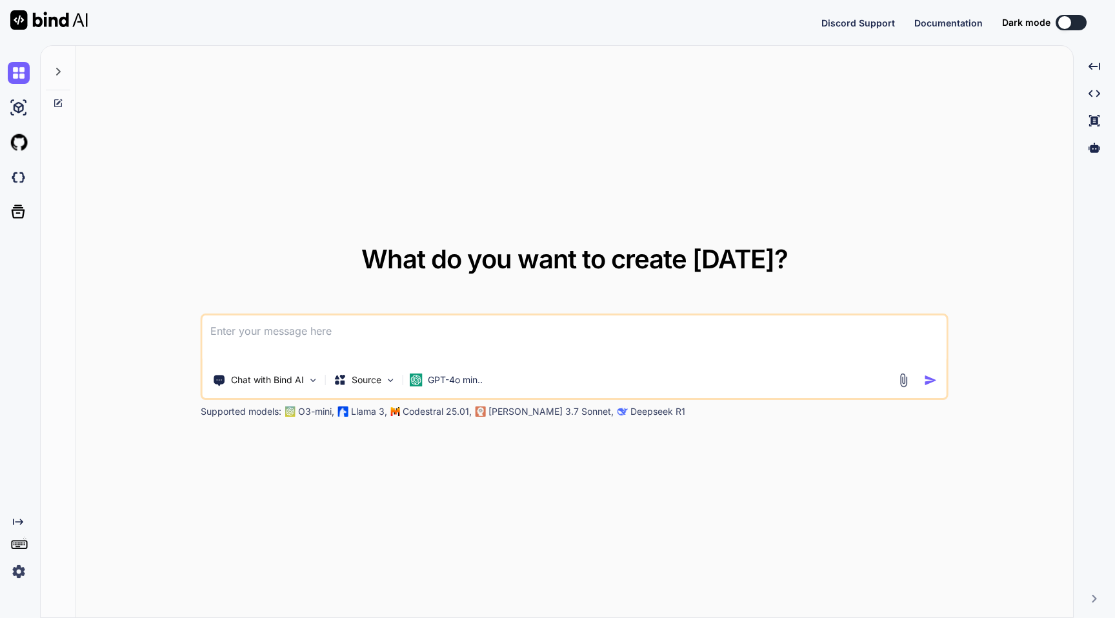
click at [17, 576] on img at bounding box center [19, 572] width 22 height 22
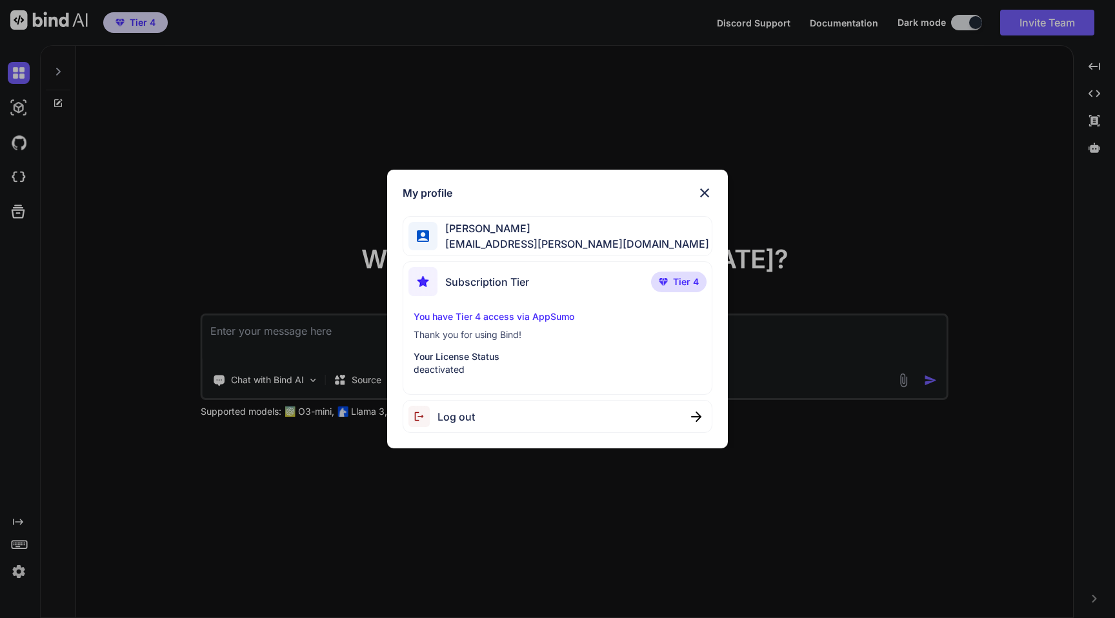
type textarea "x"
click at [539, 245] on span "[EMAIL_ADDRESS][PERSON_NAME][DOMAIN_NAME]" at bounding box center [573, 243] width 272 height 15
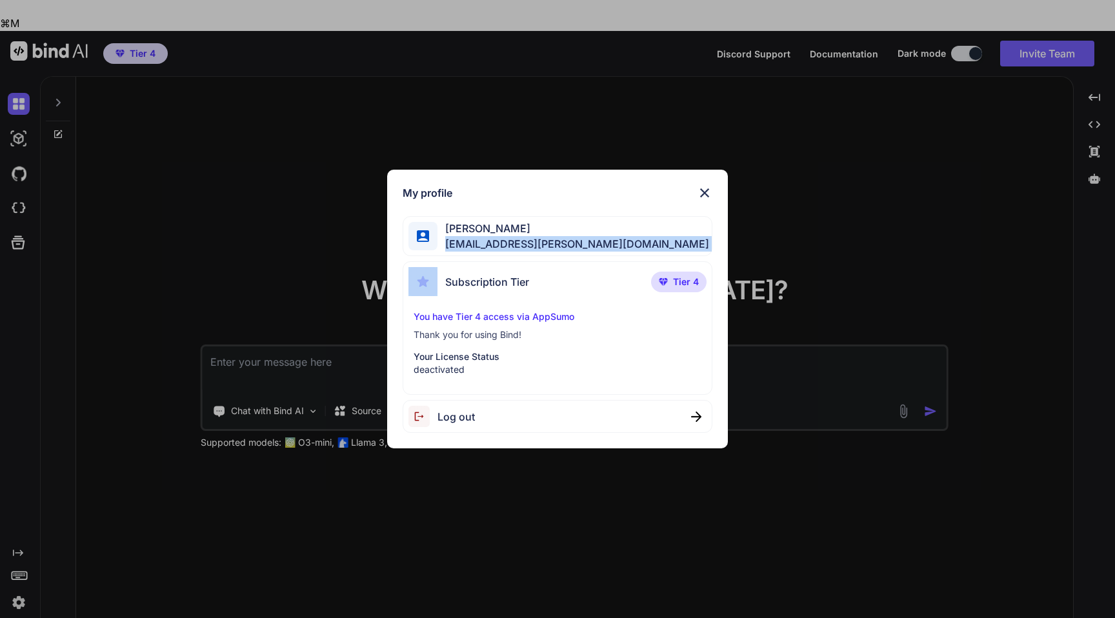
copy span "[EMAIL_ADDRESS][PERSON_NAME][DOMAIN_NAME]"
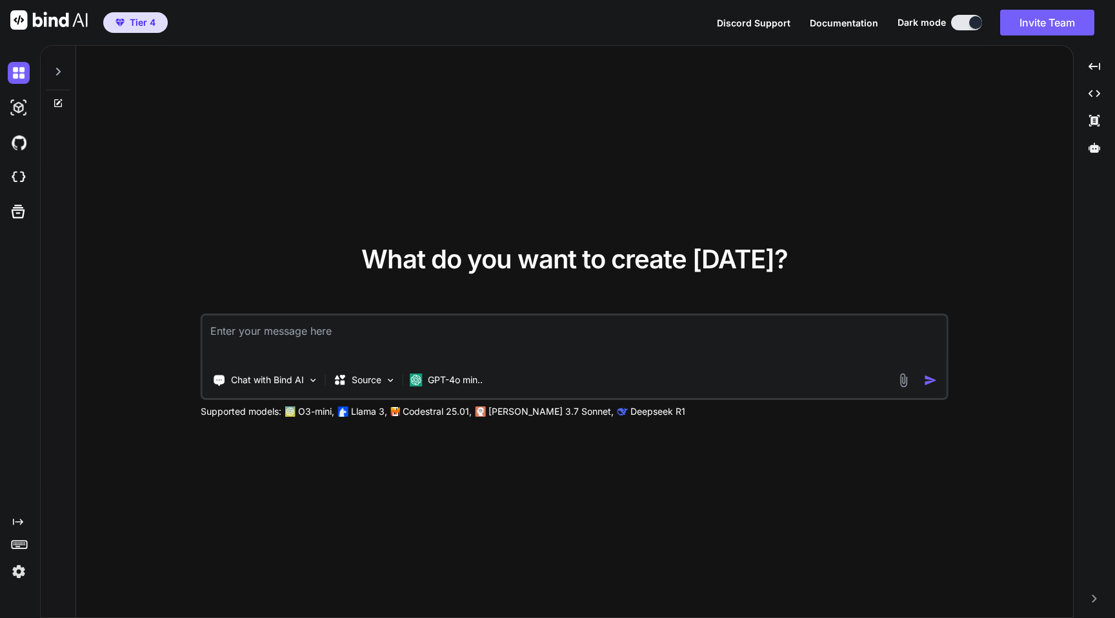
click at [148, 25] on span "Tier 4" at bounding box center [143, 22] width 26 height 13
